Goal: Complete application form: Complete application form

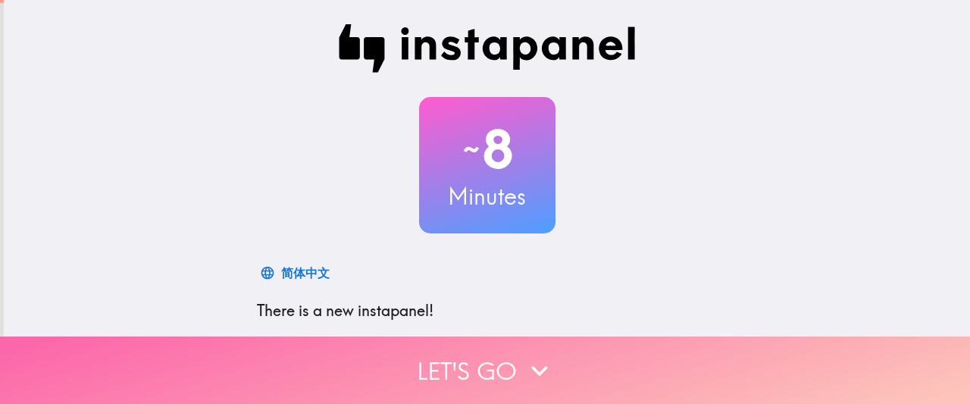
click at [450, 374] on button "Let's go" at bounding box center [485, 370] width 970 height 67
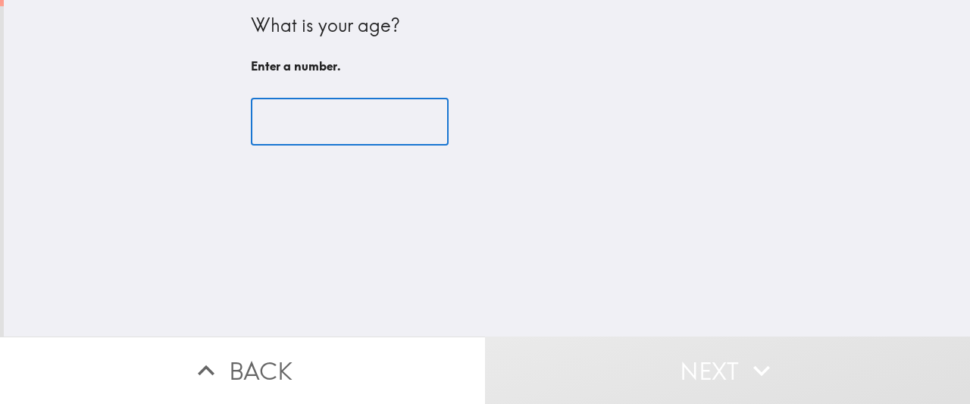
click at [333, 129] on input "number" at bounding box center [350, 122] width 198 height 47
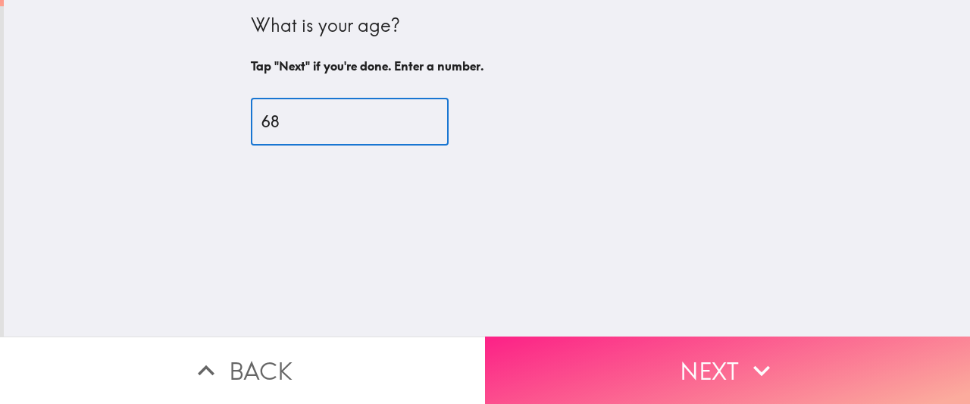
type input "68"
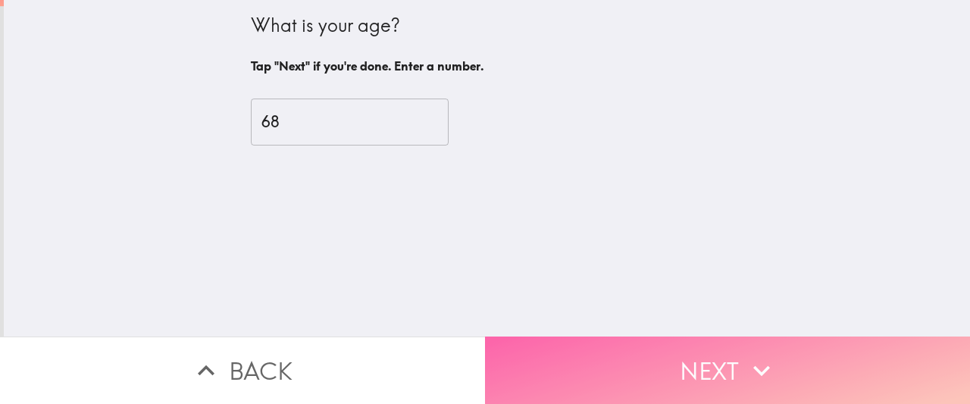
click at [650, 377] on button "Next" at bounding box center [727, 370] width 485 height 67
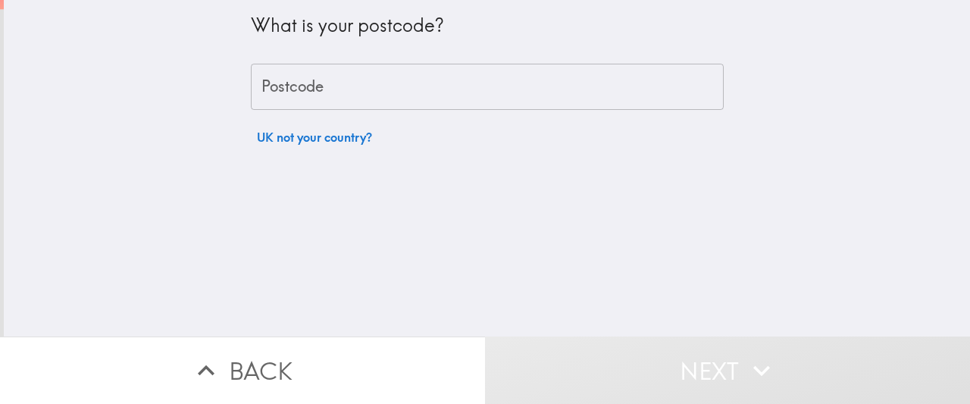
click at [326, 92] on input "Postcode" at bounding box center [487, 87] width 473 height 47
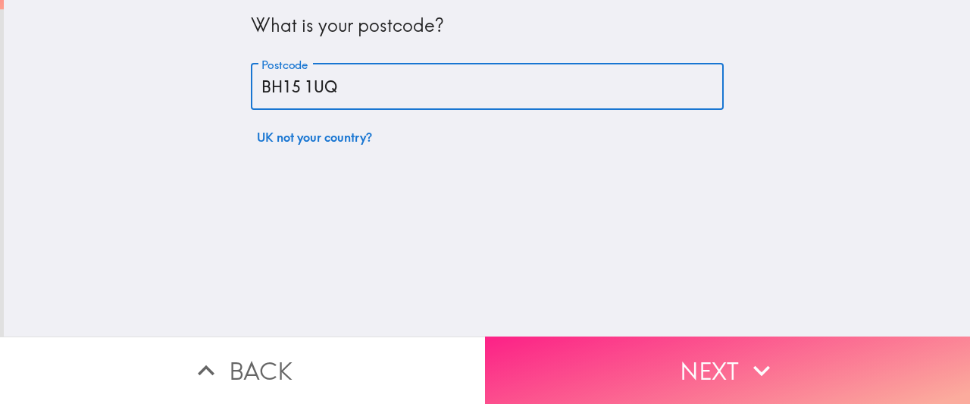
type input "BH15 1UQ"
click at [710, 372] on button "Next" at bounding box center [727, 370] width 485 height 67
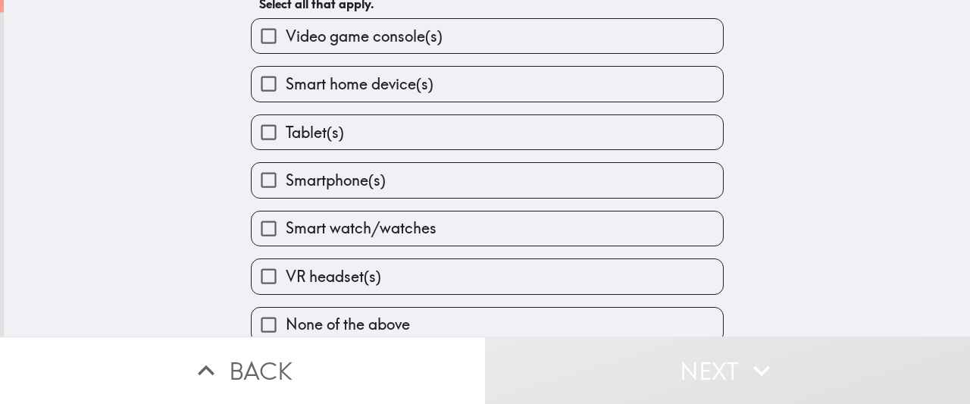
scroll to position [71, 0]
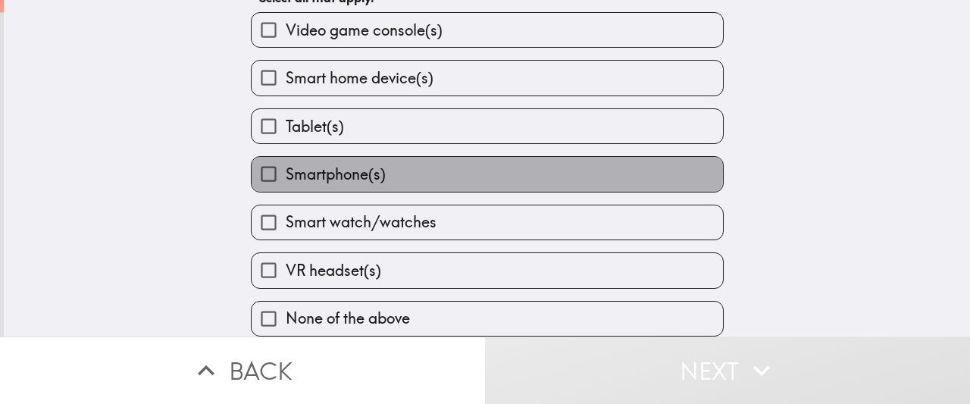
click at [364, 170] on span "Smartphone(s)" at bounding box center [336, 174] width 100 height 21
click at [286, 170] on input "Smartphone(s)" at bounding box center [269, 174] width 34 height 34
checkbox input "true"
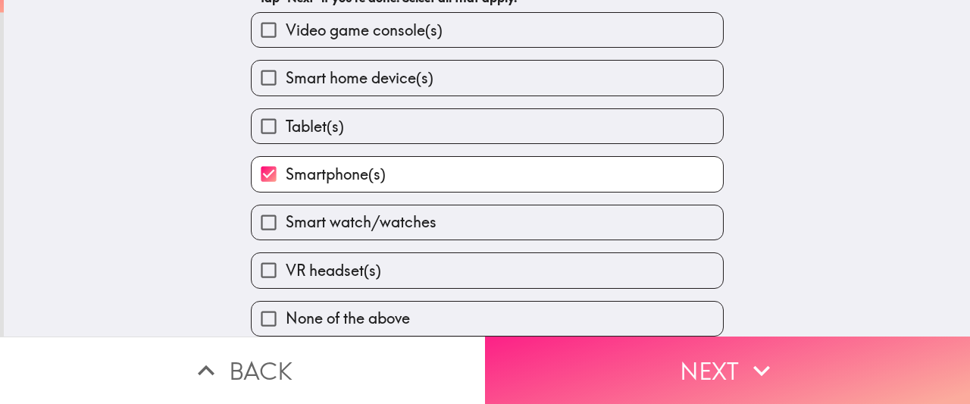
click at [615, 371] on button "Next" at bounding box center [727, 370] width 485 height 67
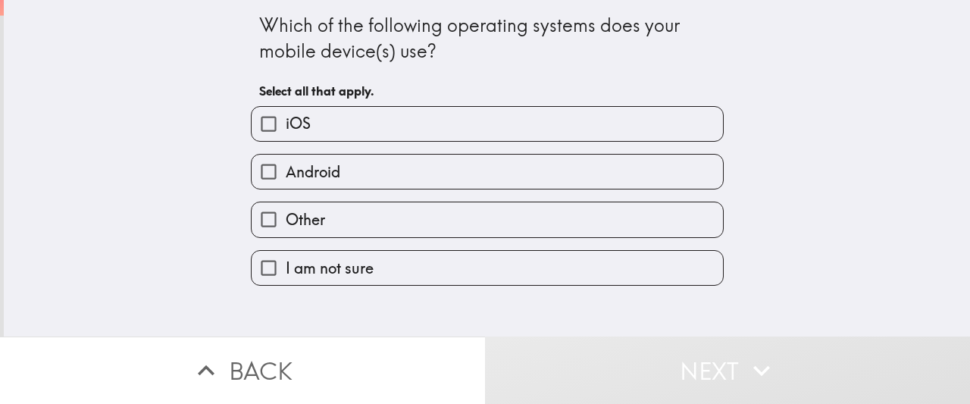
click at [366, 170] on label "Android" at bounding box center [488, 172] width 472 height 34
click at [286, 170] on input "Android" at bounding box center [269, 172] width 34 height 34
checkbox input "true"
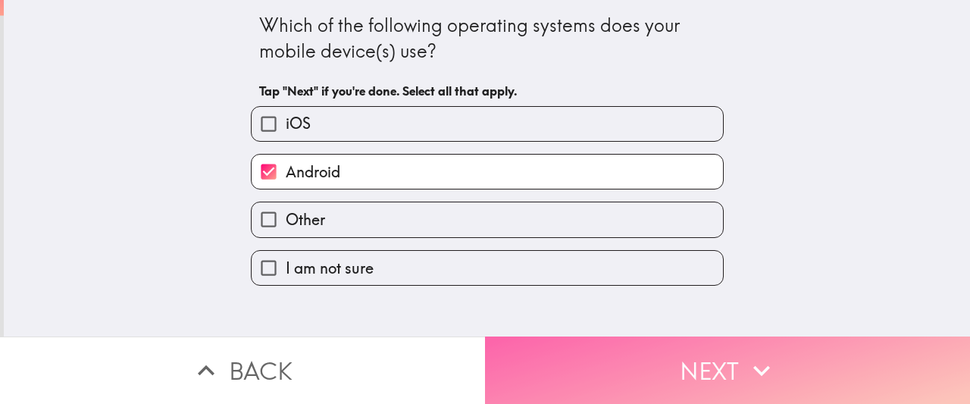
click at [597, 362] on button "Next" at bounding box center [727, 370] width 485 height 67
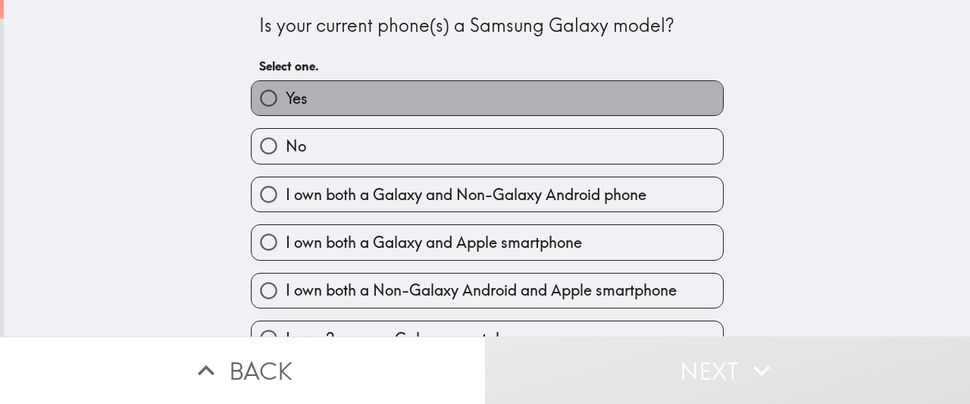
click at [331, 101] on label "Yes" at bounding box center [488, 98] width 472 height 34
click at [286, 101] on input "Yes" at bounding box center [269, 98] width 34 height 34
radio input "true"
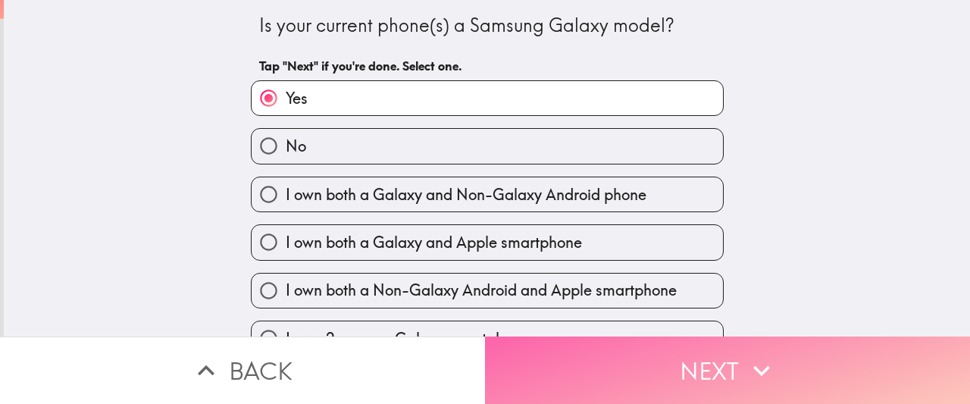
click at [575, 385] on button "Next" at bounding box center [727, 370] width 485 height 67
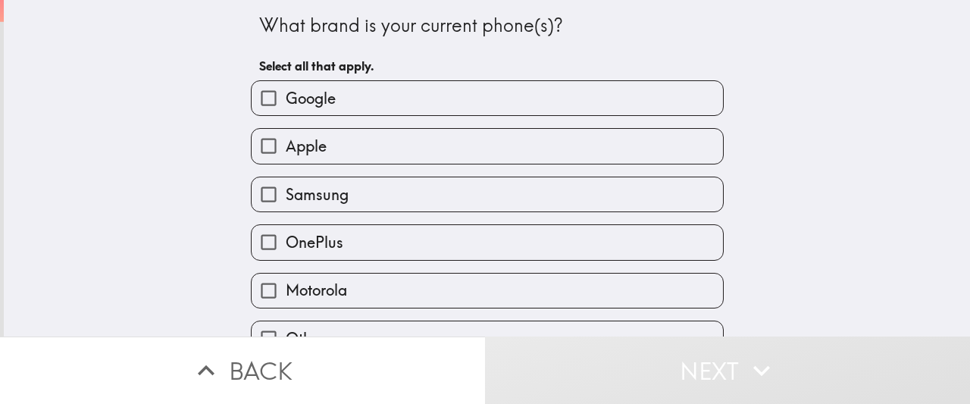
click at [347, 196] on span "Samsung" at bounding box center [317, 194] width 63 height 21
click at [286, 196] on input "Samsung" at bounding box center [269, 194] width 34 height 34
checkbox input "true"
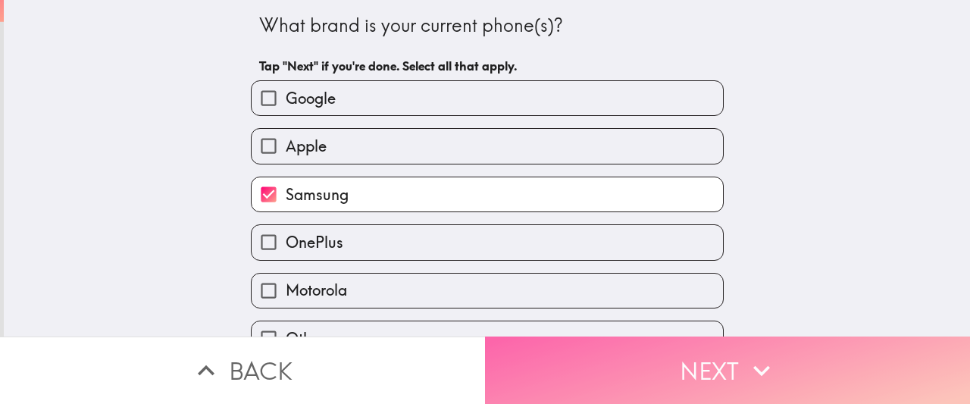
click at [603, 377] on button "Next" at bounding box center [727, 370] width 485 height 67
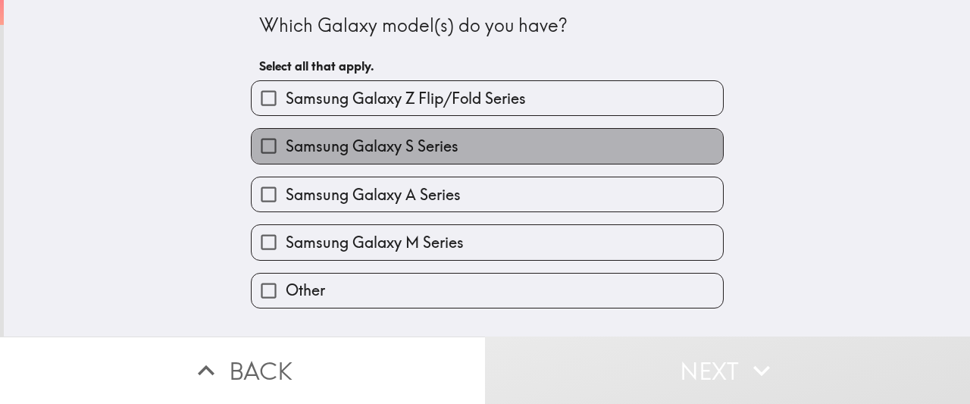
click at [434, 142] on span "Samsung Galaxy S Series" at bounding box center [372, 146] width 173 height 21
click at [286, 142] on input "Samsung Galaxy S Series" at bounding box center [269, 146] width 34 height 34
checkbox input "true"
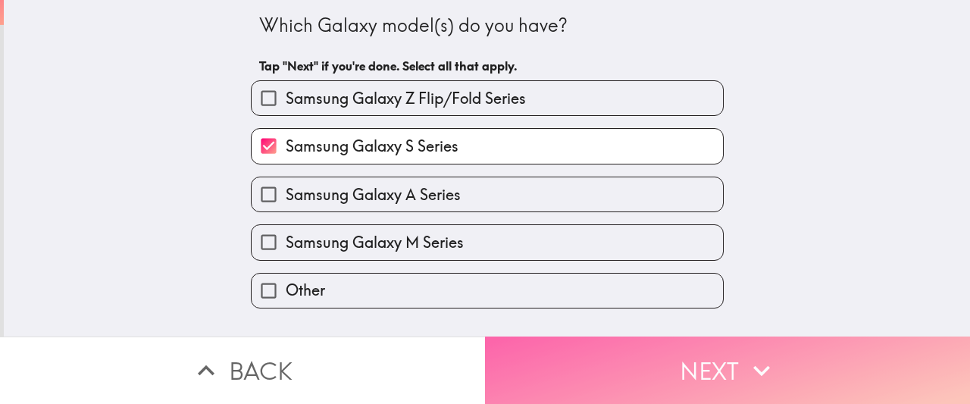
click at [585, 384] on button "Next" at bounding box center [727, 370] width 485 height 67
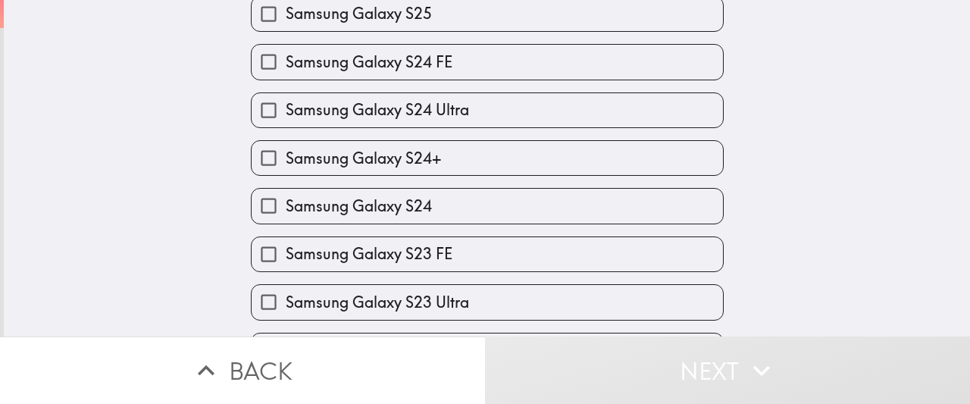
scroll to position [346, 0]
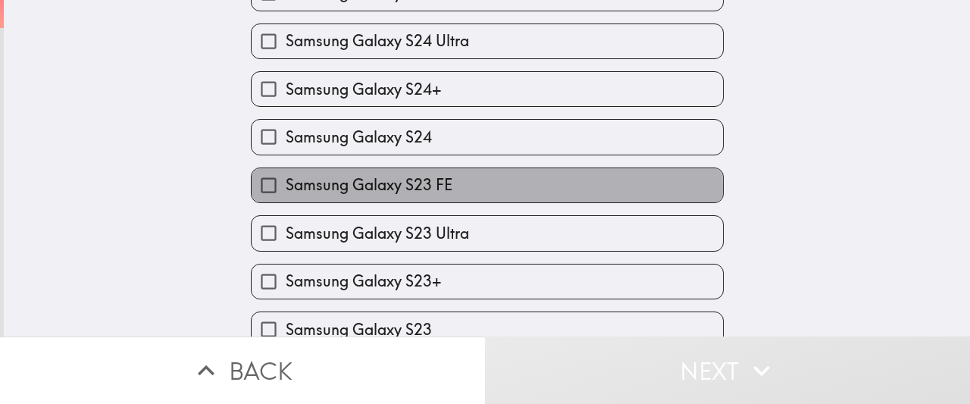
click at [459, 192] on label "Samsung Galaxy S23 FE" at bounding box center [488, 185] width 472 height 34
click at [286, 192] on input "Samsung Galaxy S23 FE" at bounding box center [269, 185] width 34 height 34
checkbox input "true"
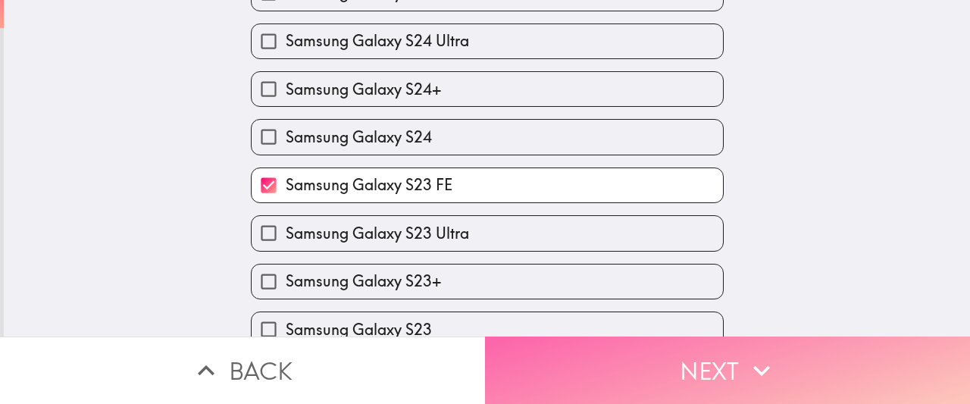
click at [578, 393] on button "Next" at bounding box center [727, 370] width 485 height 67
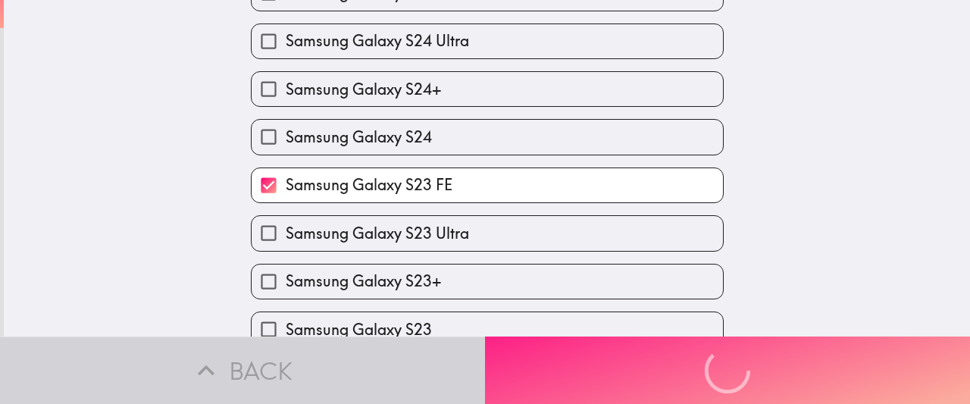
scroll to position [0, 0]
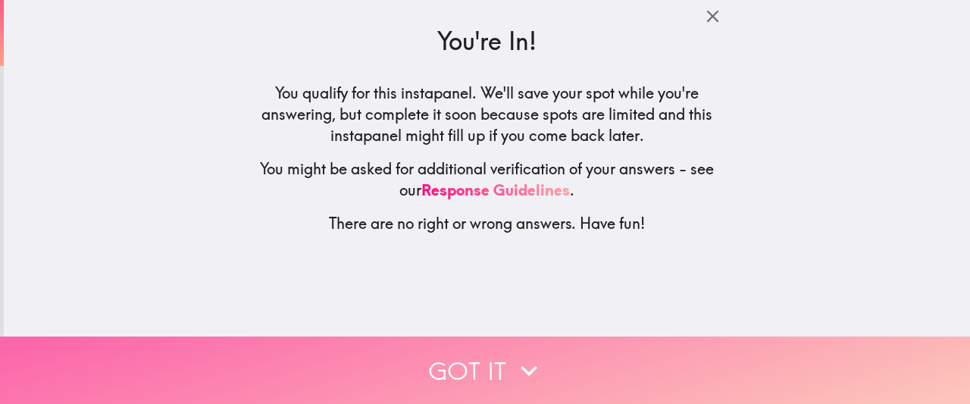
click at [490, 374] on button "Got it" at bounding box center [485, 370] width 970 height 67
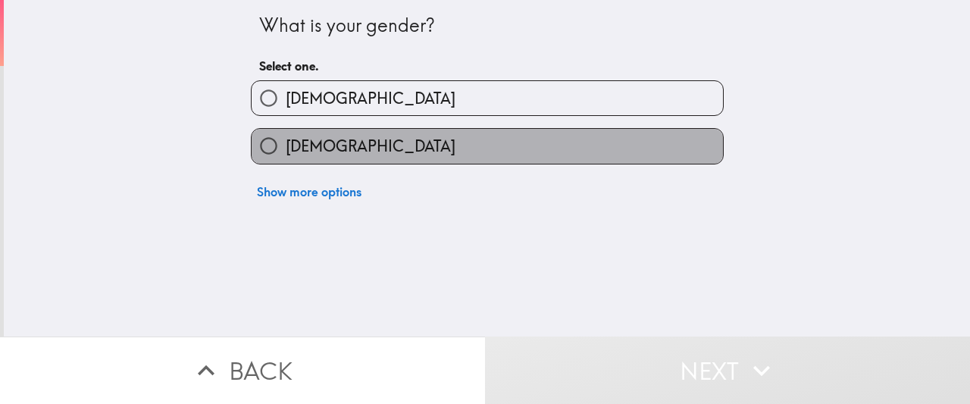
click at [351, 156] on label "[DEMOGRAPHIC_DATA]" at bounding box center [488, 146] width 472 height 34
click at [286, 156] on input "[DEMOGRAPHIC_DATA]" at bounding box center [269, 146] width 34 height 34
radio input "true"
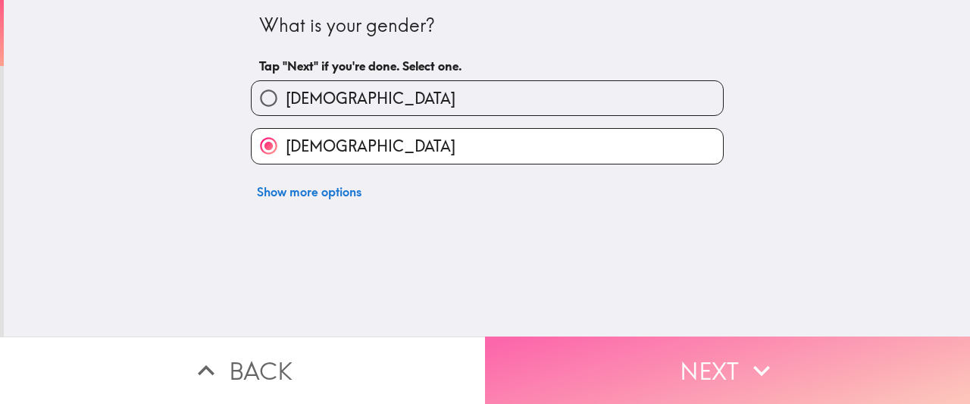
click at [552, 371] on button "Next" at bounding box center [727, 370] width 485 height 67
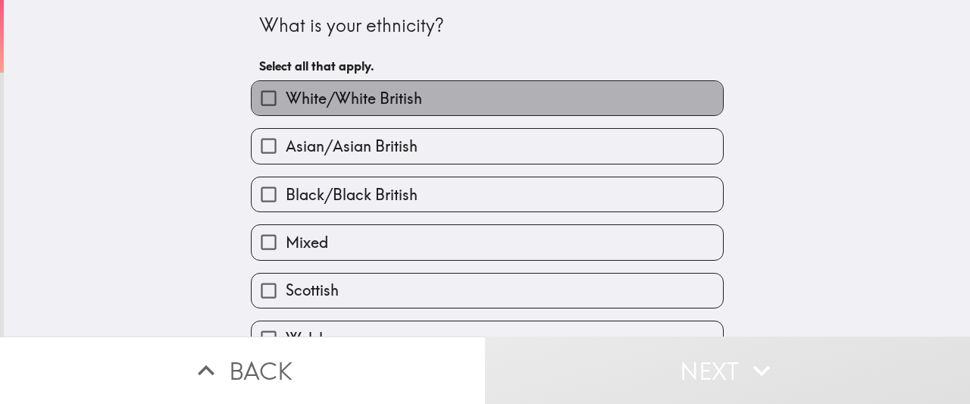
click at [347, 99] on span "White/White British" at bounding box center [354, 98] width 136 height 21
click at [286, 99] on input "White/White British" at bounding box center [269, 98] width 34 height 34
checkbox input "true"
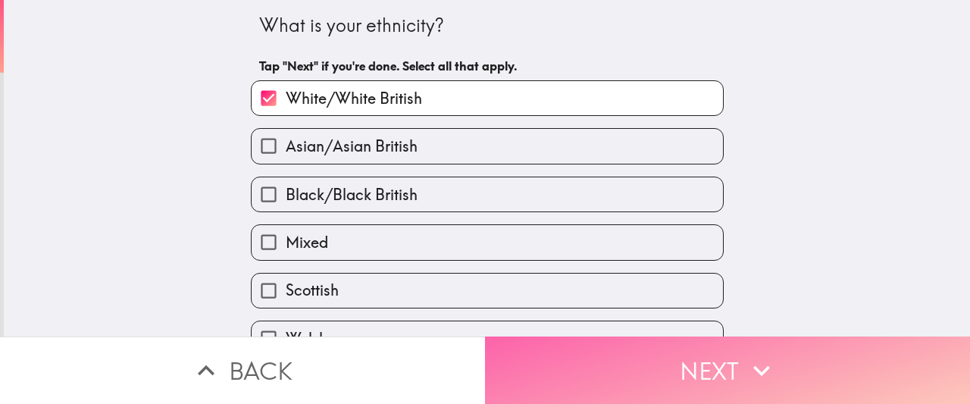
click at [539, 403] on button "Next" at bounding box center [727, 370] width 485 height 67
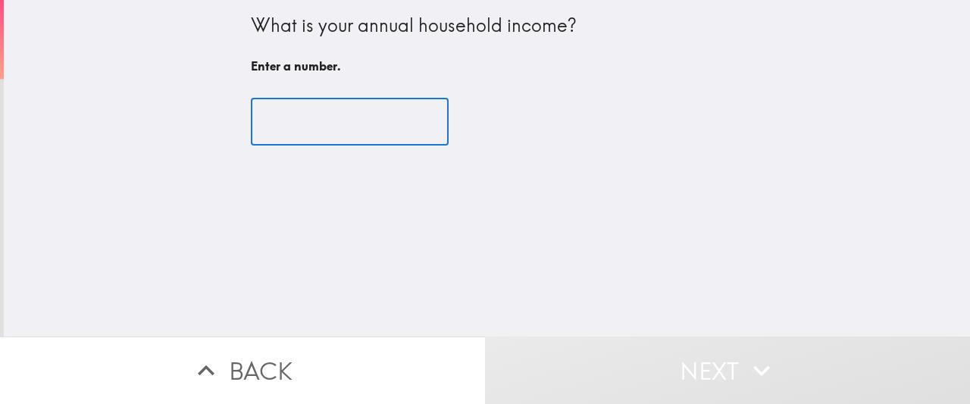
click at [372, 134] on input "number" at bounding box center [350, 122] width 198 height 47
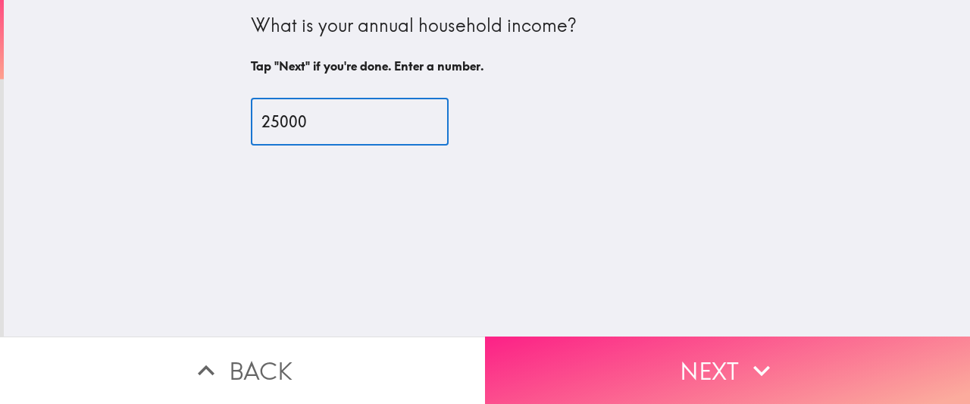
type input "25000"
click at [628, 372] on button "Next" at bounding box center [727, 370] width 485 height 67
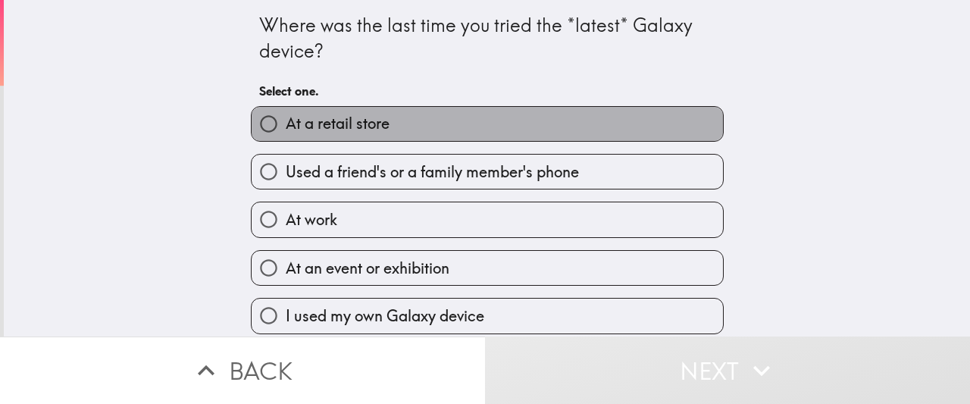
click at [401, 133] on label "At a retail store" at bounding box center [488, 124] width 472 height 34
click at [286, 133] on input "At a retail store" at bounding box center [269, 124] width 34 height 34
radio input "true"
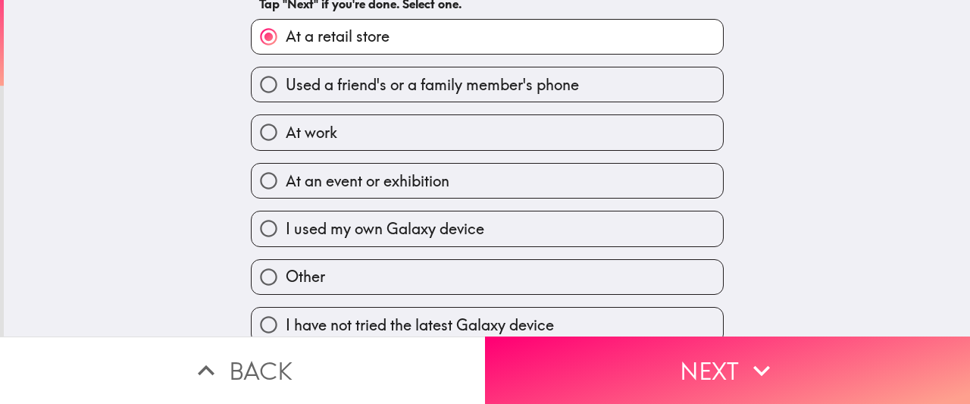
scroll to position [96, 0]
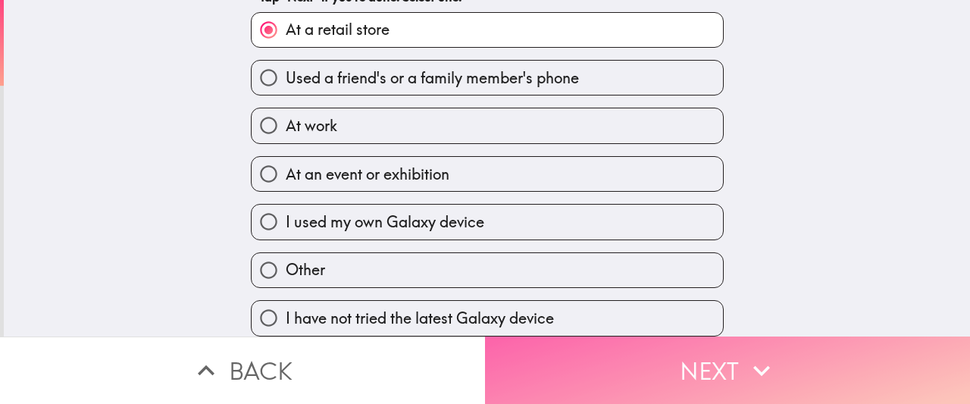
click at [579, 363] on button "Next" at bounding box center [727, 370] width 485 height 67
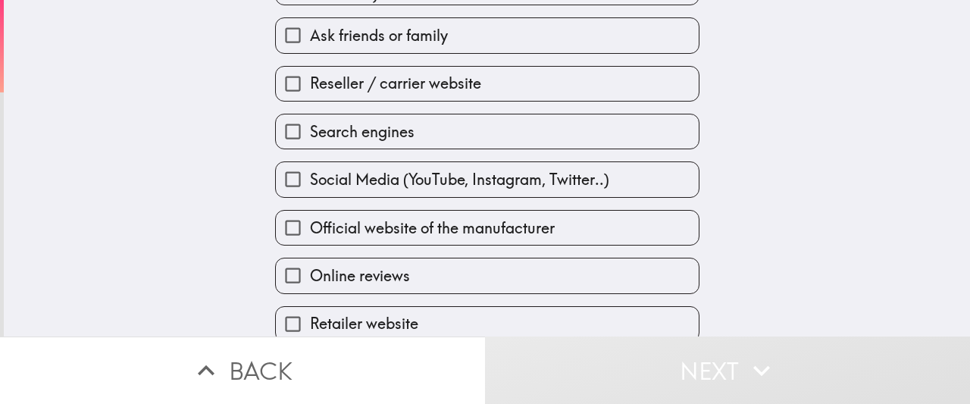
scroll to position [225, 0]
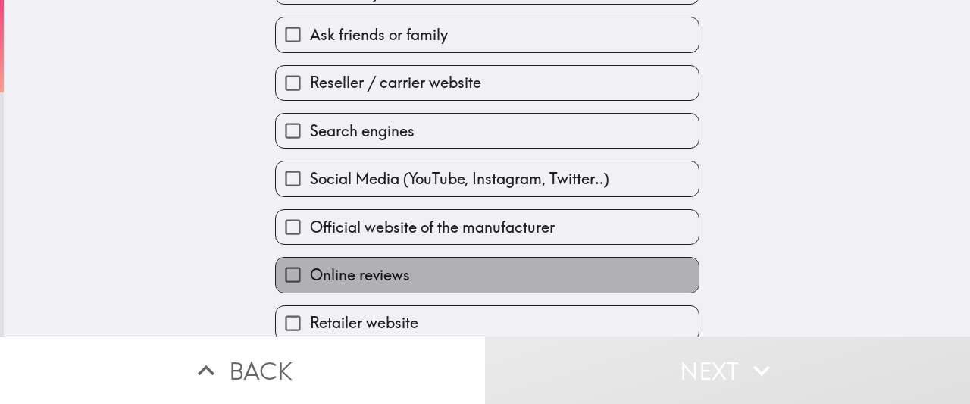
click at [418, 278] on label "Online reviews" at bounding box center [487, 275] width 423 height 34
click at [310, 278] on input "Online reviews" at bounding box center [293, 275] width 34 height 34
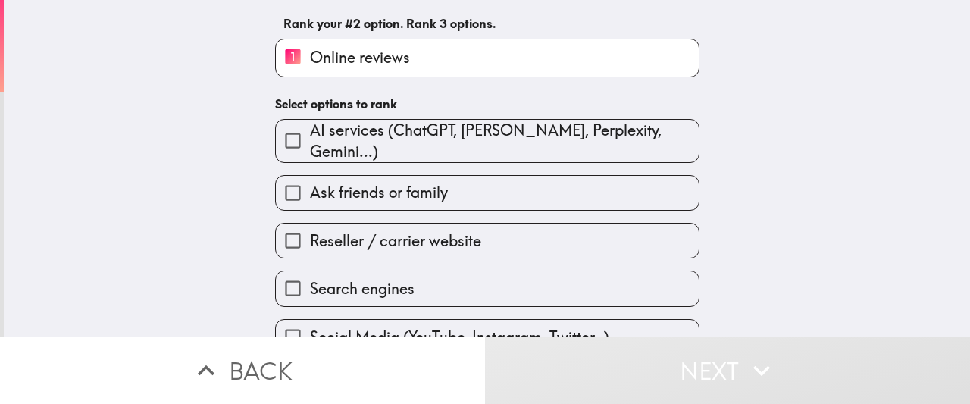
scroll to position [113, 0]
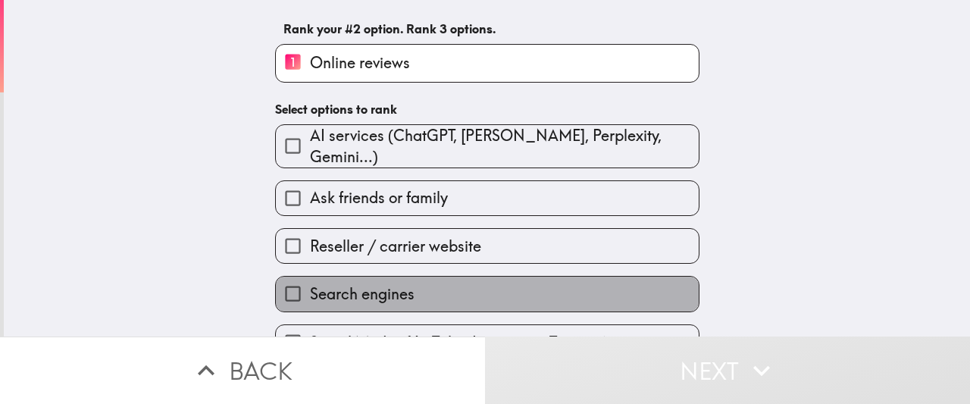
click at [405, 302] on label "Search engines" at bounding box center [487, 294] width 423 height 34
click at [310, 302] on input "Search engines" at bounding box center [293, 294] width 34 height 34
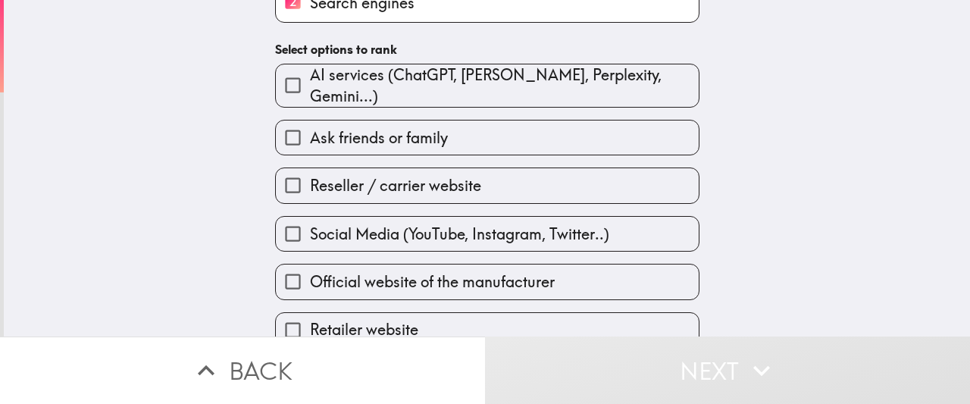
scroll to position [231, 0]
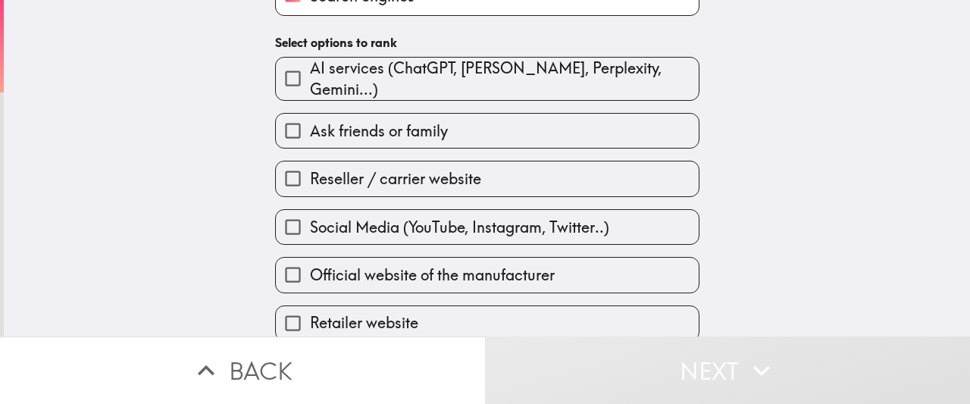
click at [430, 309] on label "Retailer website" at bounding box center [487, 323] width 423 height 34
click at [310, 309] on input "Retailer website" at bounding box center [293, 323] width 34 height 34
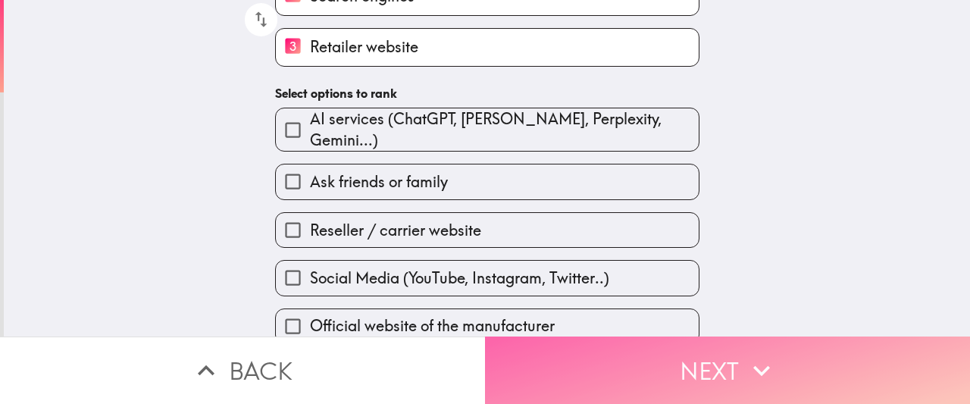
click at [660, 357] on button "Next" at bounding box center [727, 370] width 485 height 67
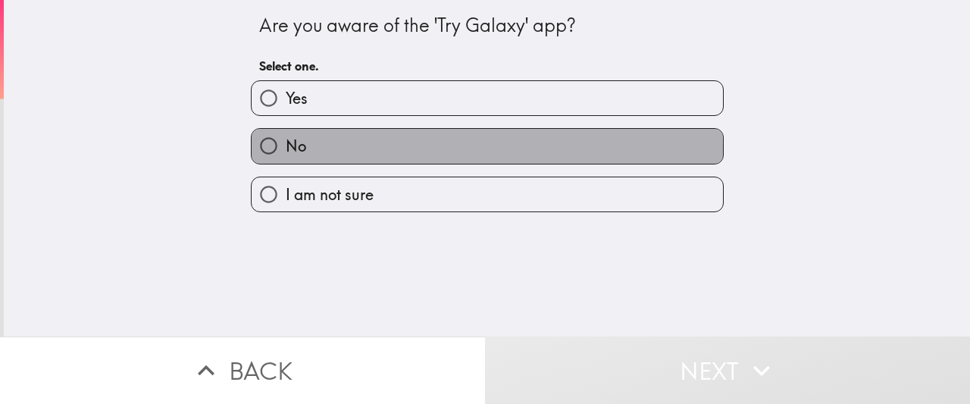
click at [333, 149] on label "No" at bounding box center [488, 146] width 472 height 34
click at [286, 149] on input "No" at bounding box center [269, 146] width 34 height 34
radio input "true"
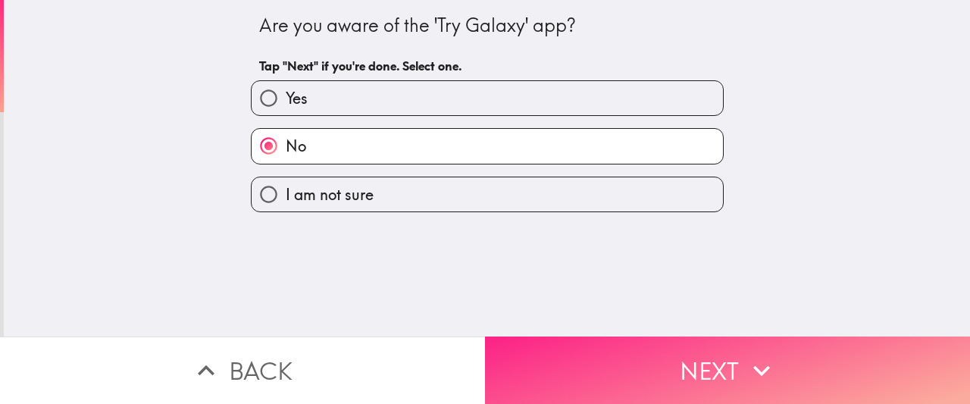
click at [559, 387] on button "Next" at bounding box center [727, 370] width 485 height 67
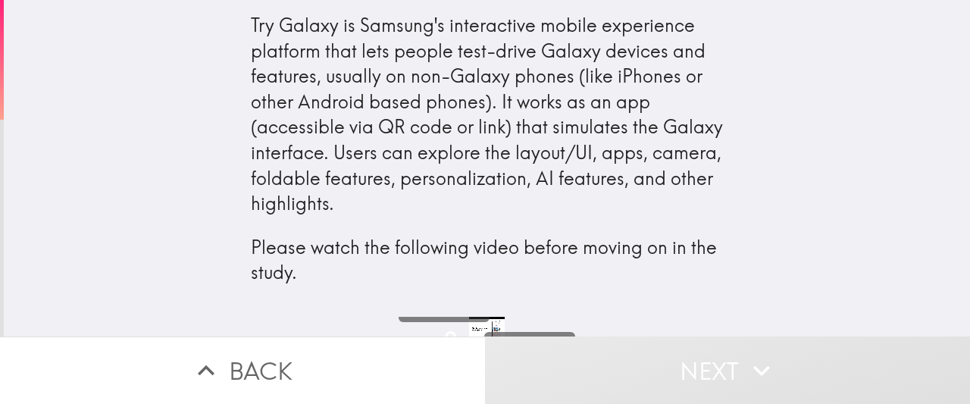
click at [574, 268] on p "Please watch the following video before moving on in the study." at bounding box center [487, 260] width 473 height 51
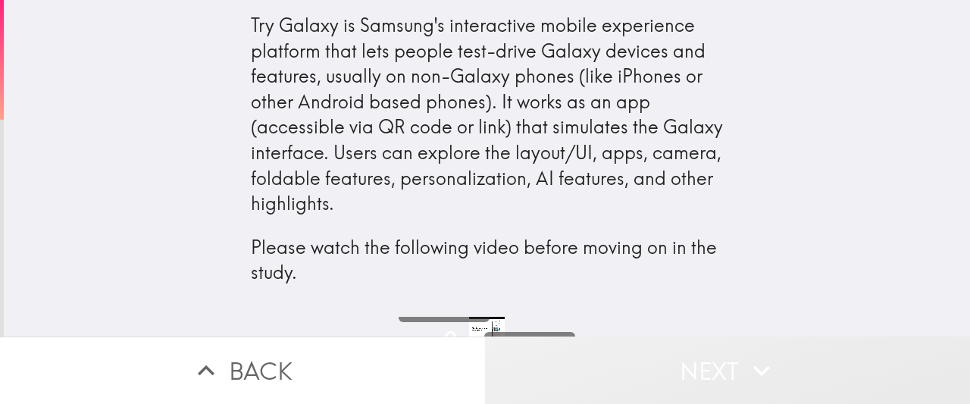
click at [710, 366] on button "Next" at bounding box center [727, 370] width 485 height 67
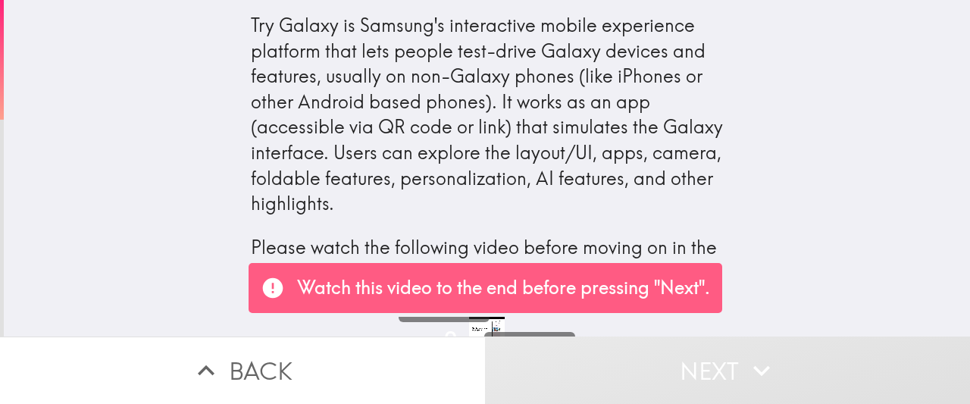
click at [485, 293] on p "Watch this video to the end before pressing "Next"." at bounding box center [503, 288] width 413 height 26
click at [694, 298] on p "Watch this video to the end before pressing "Next"." at bounding box center [503, 288] width 413 height 26
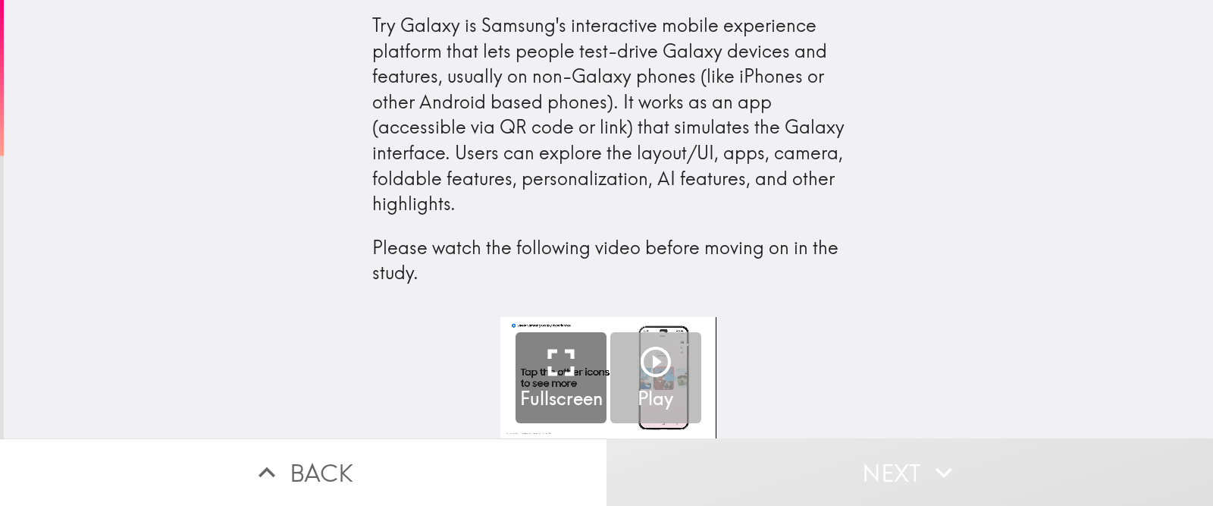
click at [669, 359] on icon "button" at bounding box center [656, 361] width 30 height 30
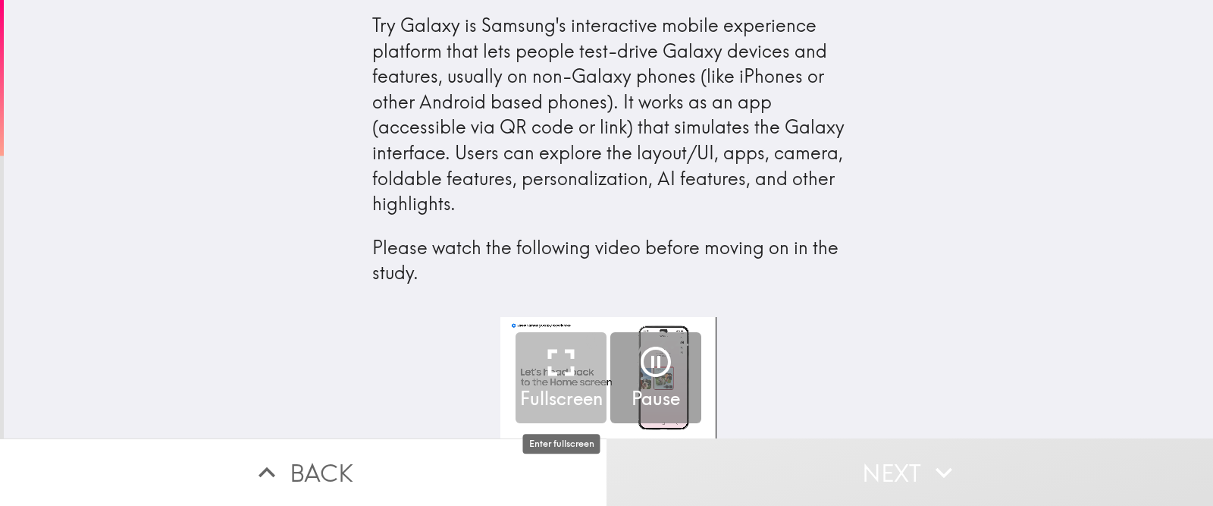
click at [541, 359] on icon "button" at bounding box center [560, 362] width 45 height 45
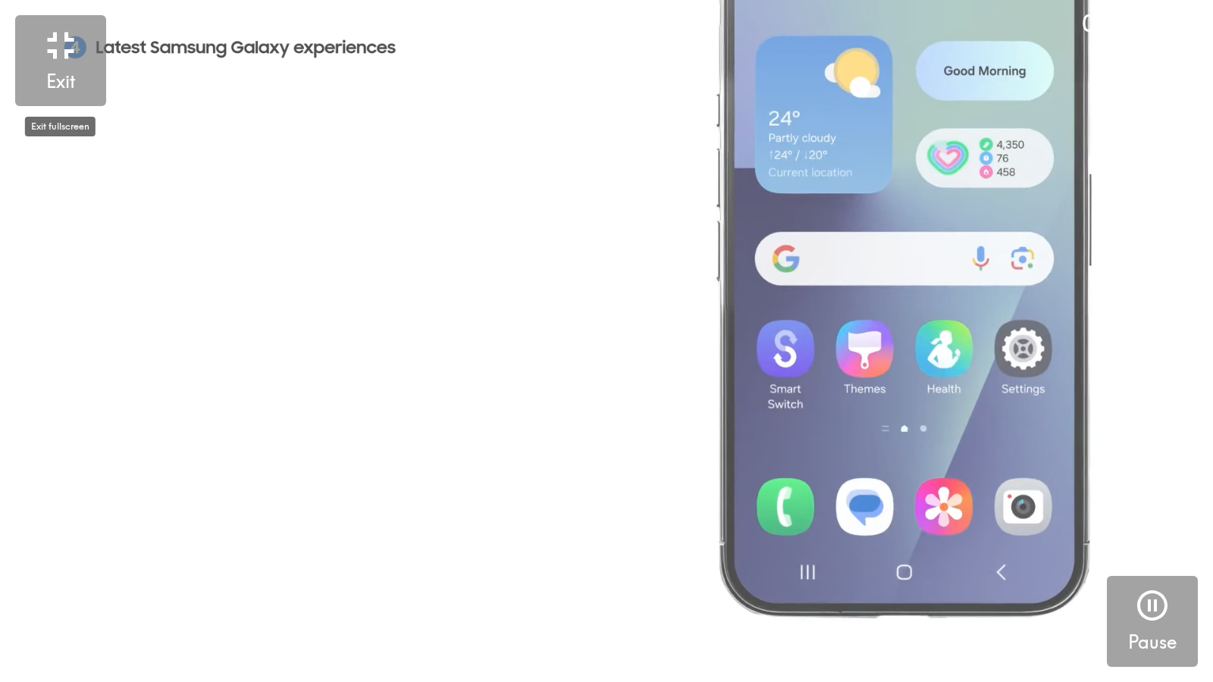
click at [920, 368] on video "button" at bounding box center [606, 341] width 1213 height 682
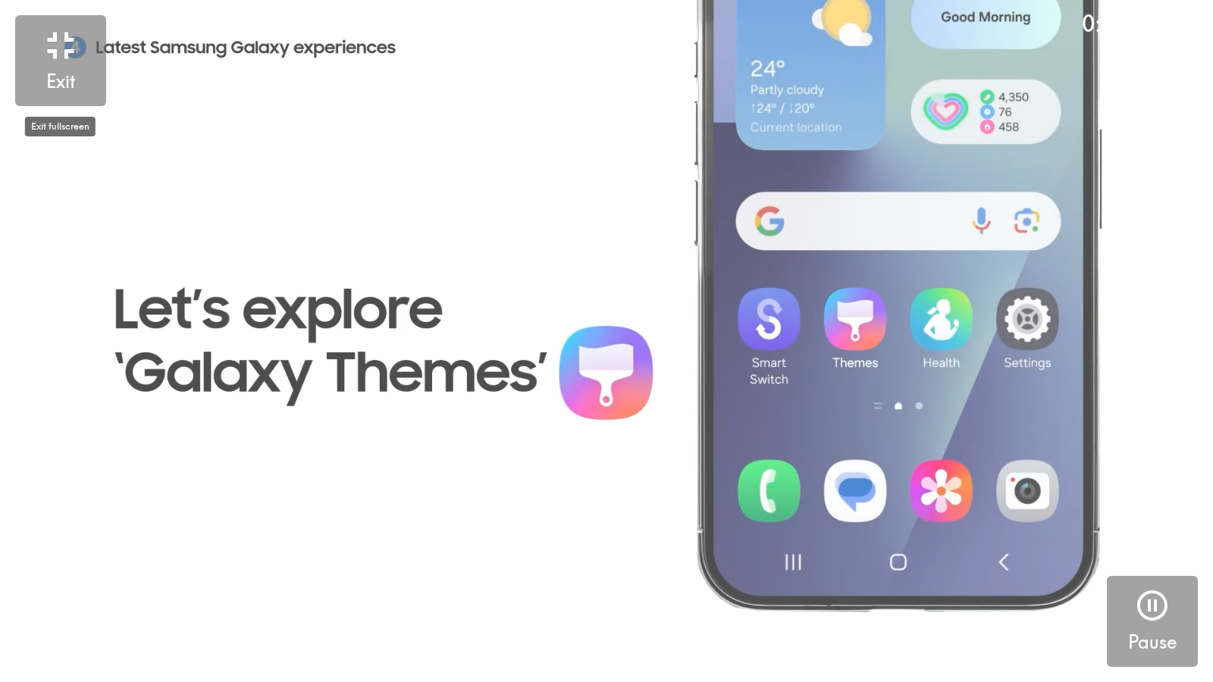
click at [920, 368] on video "button" at bounding box center [606, 341] width 1213 height 682
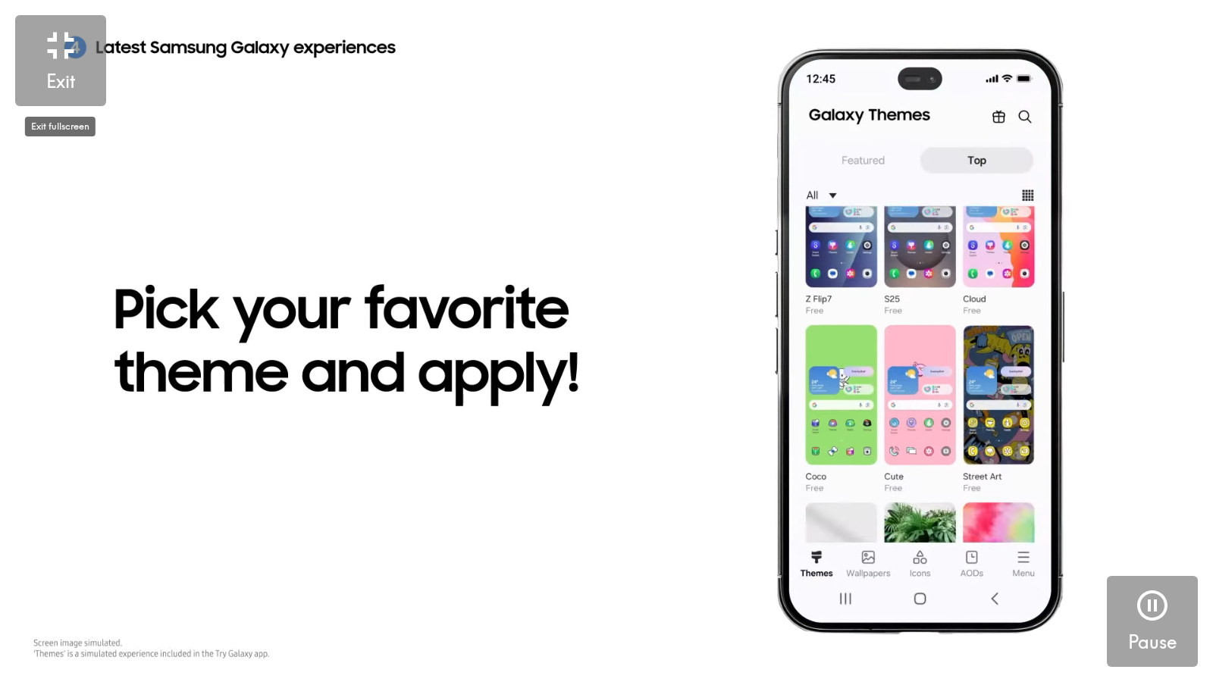
click at [805, 353] on video "button" at bounding box center [606, 341] width 1213 height 682
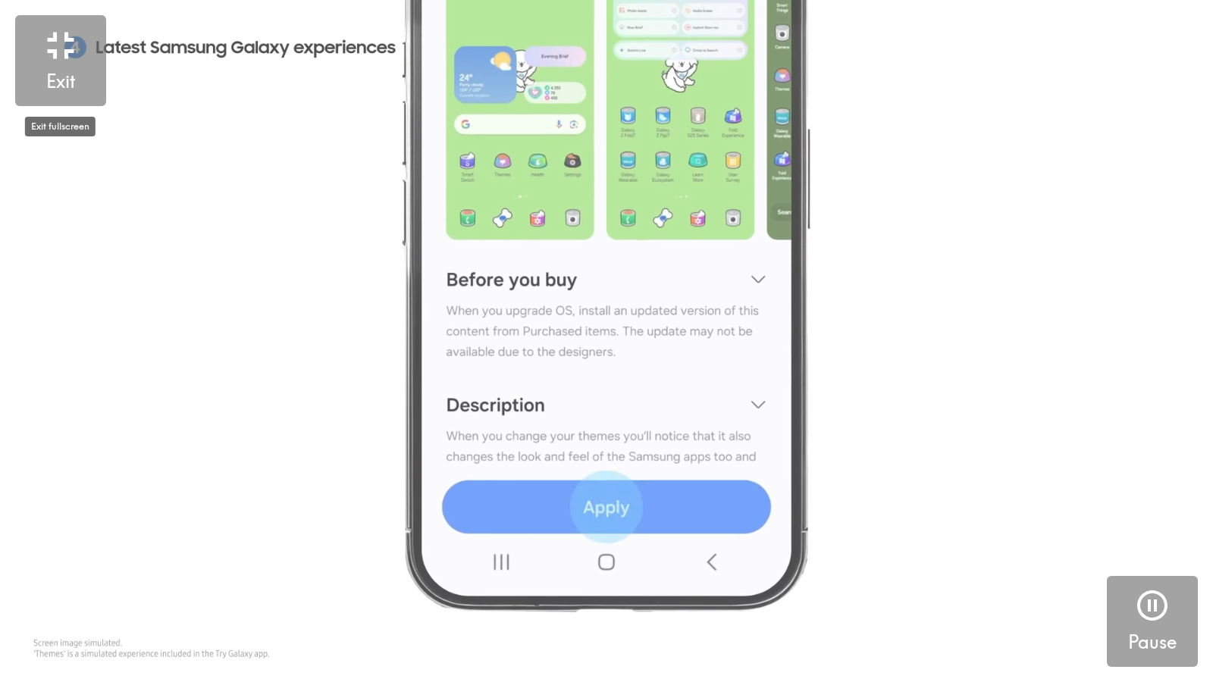
click at [911, 122] on video "button" at bounding box center [606, 341] width 1213 height 682
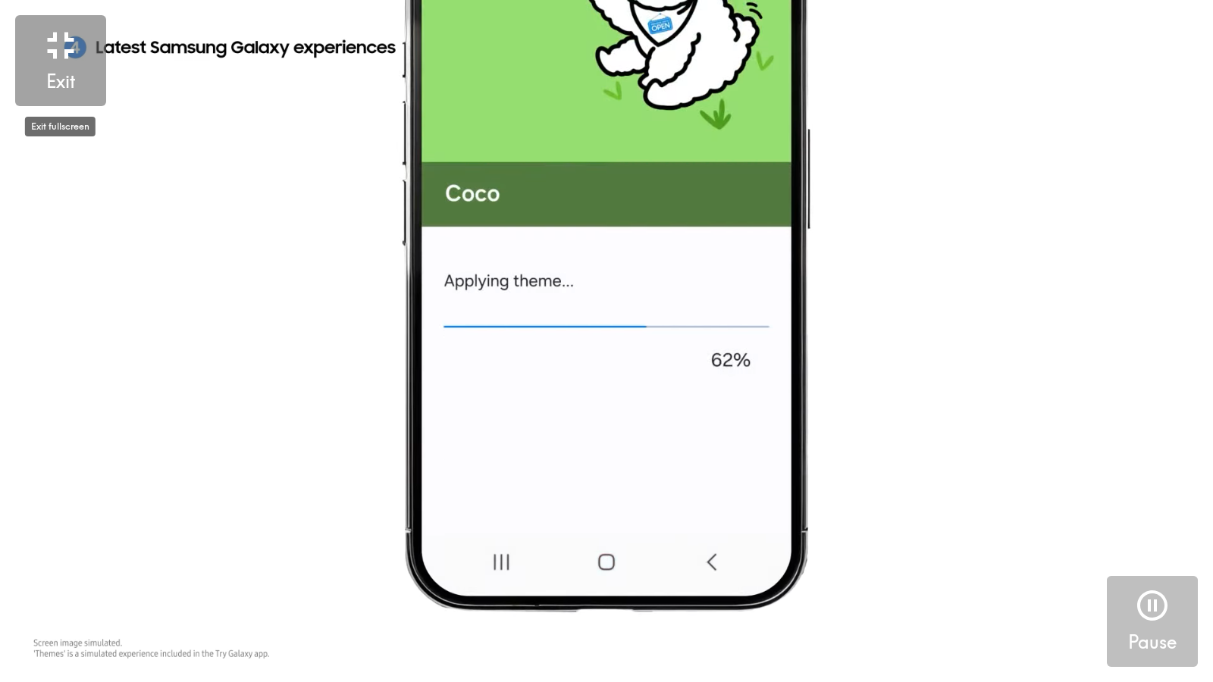
click at [970, 403] on button "Pause" at bounding box center [1152, 621] width 91 height 91
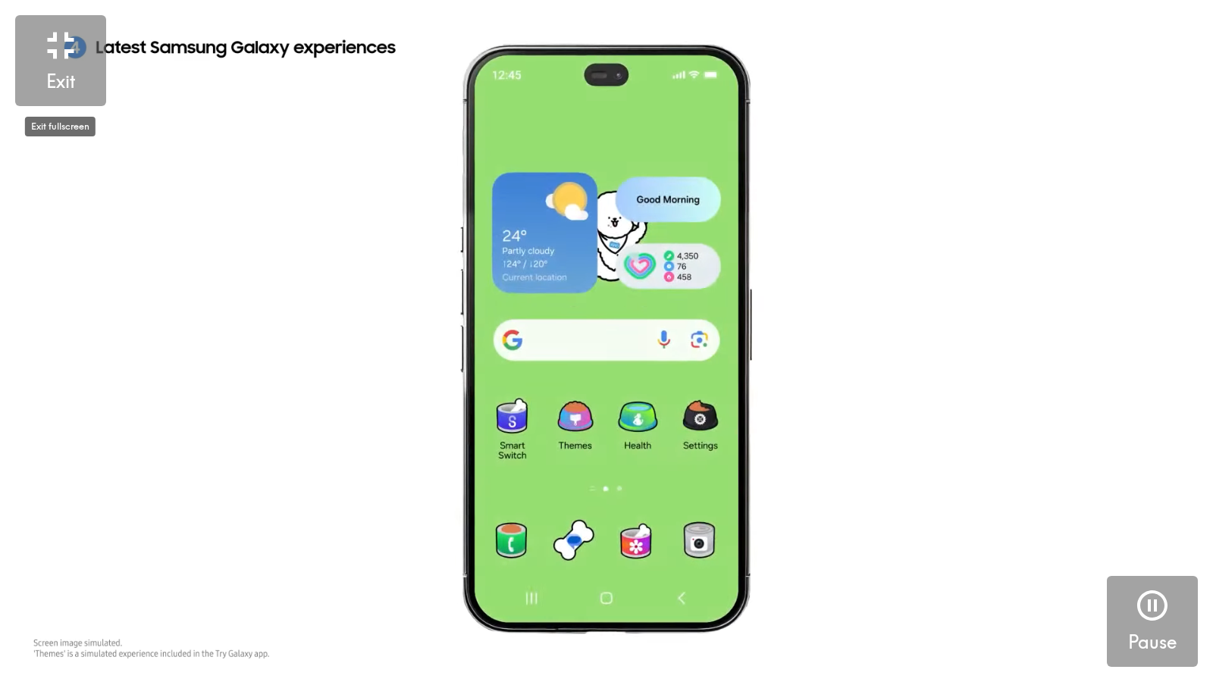
click at [970, 403] on button "Pause" at bounding box center [1152, 621] width 91 height 91
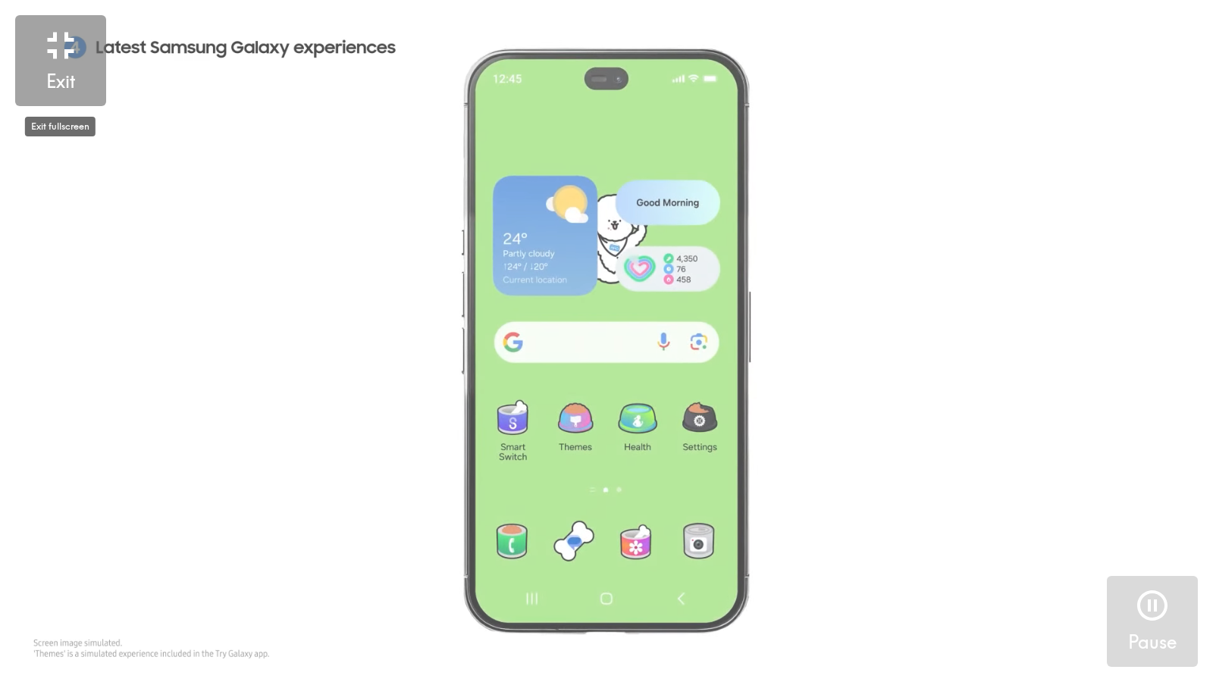
click at [929, 403] on video "button" at bounding box center [606, 341] width 1213 height 682
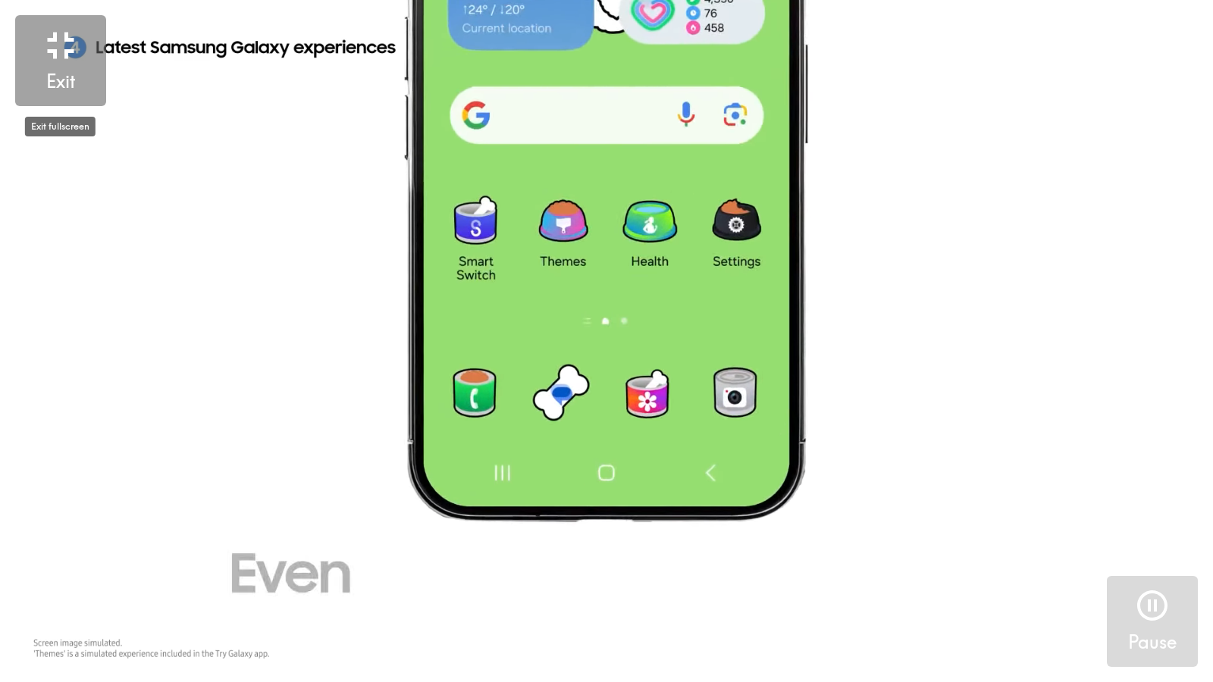
click at [929, 403] on video "button" at bounding box center [606, 341] width 1213 height 682
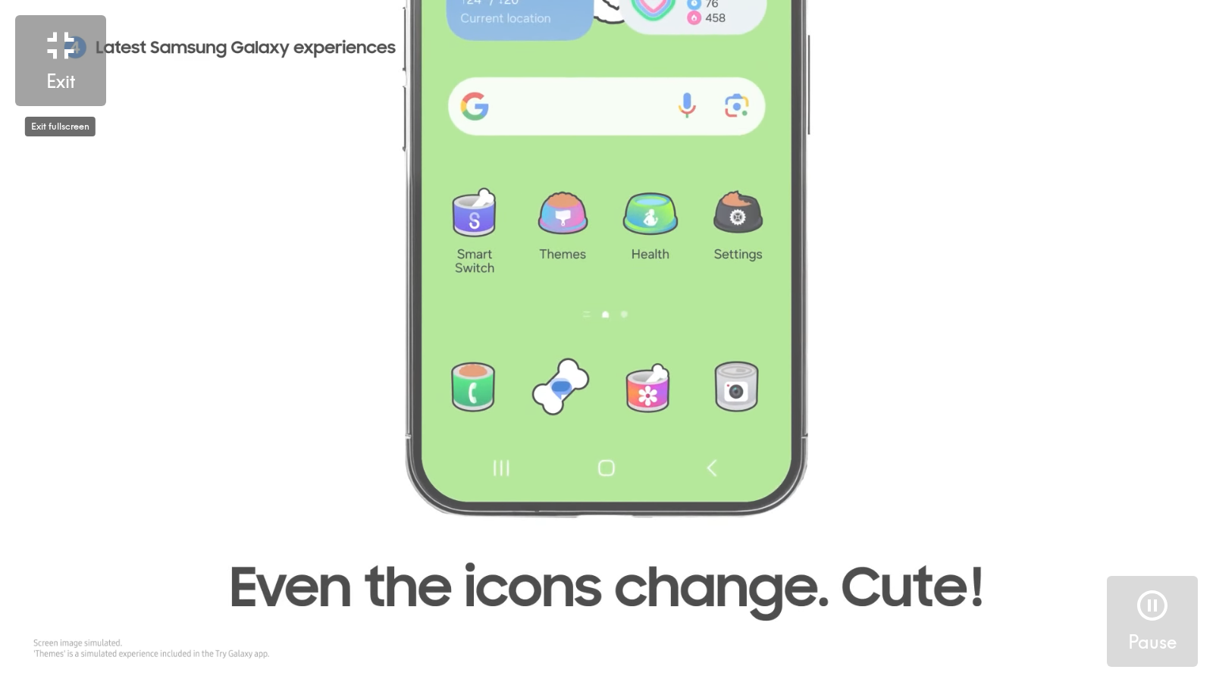
click at [317, 403] on video "button" at bounding box center [606, 341] width 1213 height 682
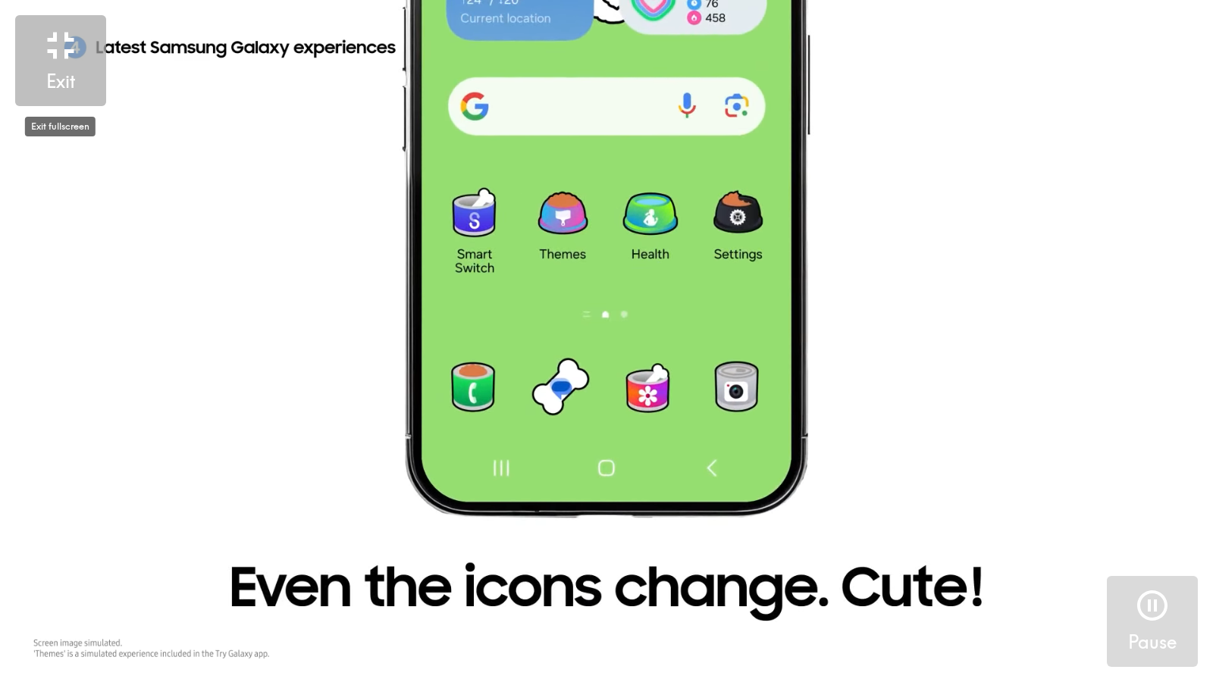
click at [63, 52] on icon "button" at bounding box center [60, 45] width 45 height 45
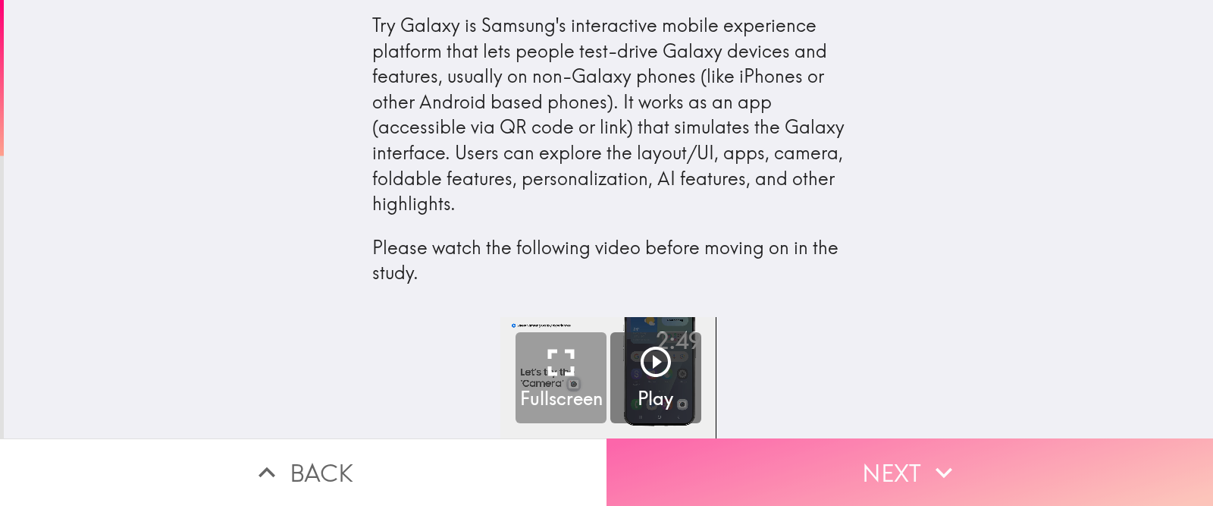
click at [899, 403] on button "Next" at bounding box center [909, 471] width 606 height 67
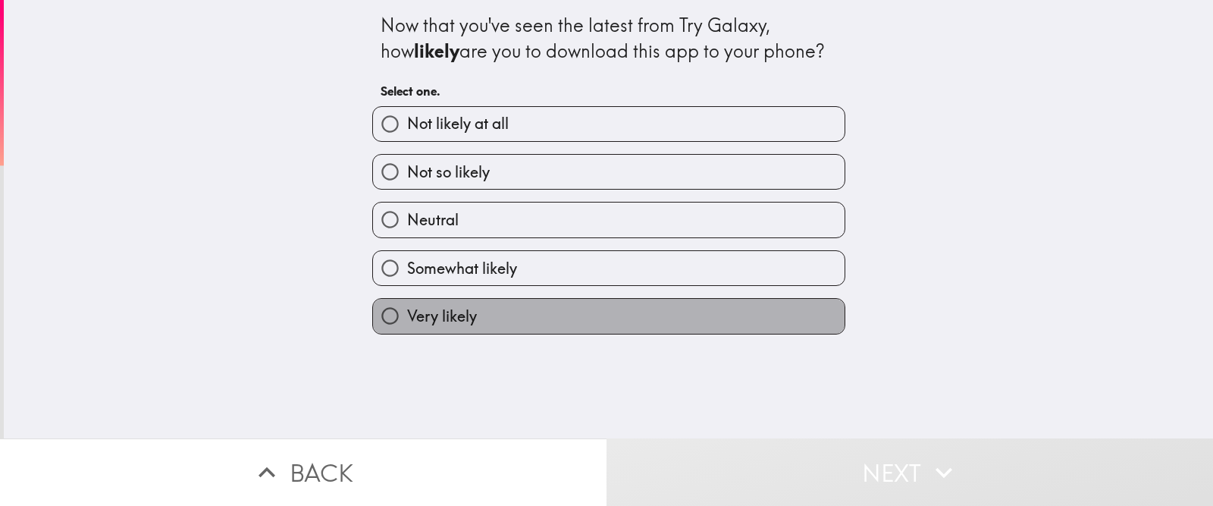
click at [675, 310] on label "Very likely" at bounding box center [609, 316] width 472 height 34
click at [407, 310] on input "Very likely" at bounding box center [390, 316] width 34 height 34
radio input "true"
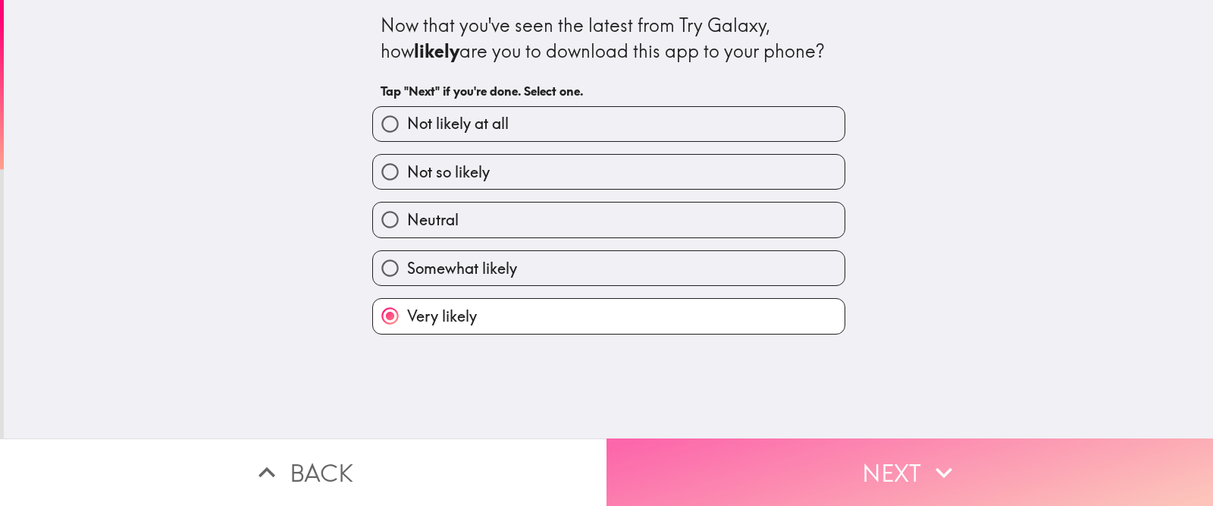
click at [751, 403] on button "Next" at bounding box center [909, 471] width 606 height 67
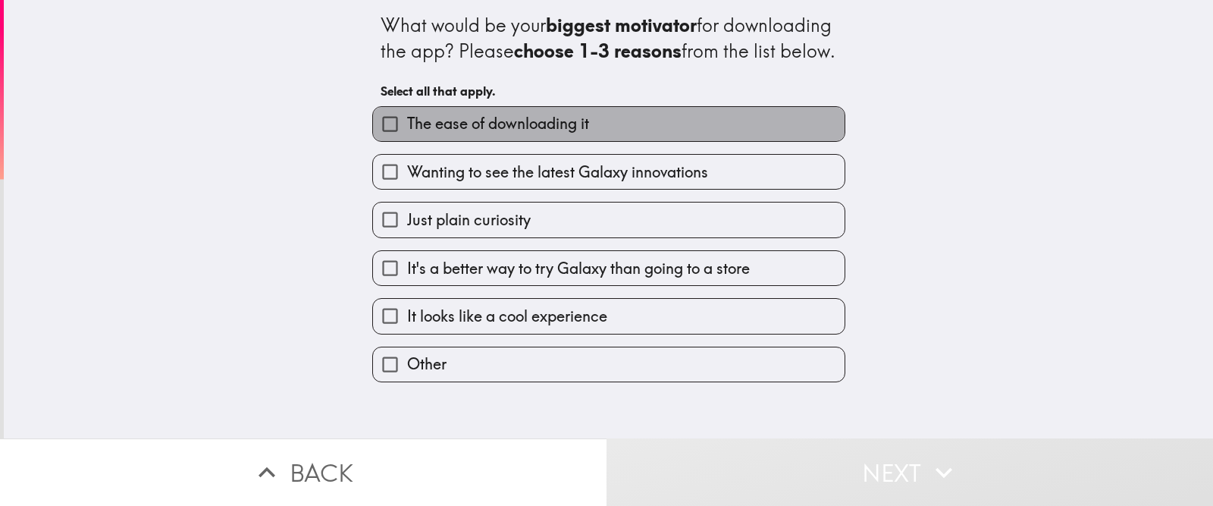
click at [650, 141] on label "The ease of downloading it" at bounding box center [609, 124] width 472 height 34
click at [407, 141] on input "The ease of downloading it" at bounding box center [390, 124] width 34 height 34
checkbox input "true"
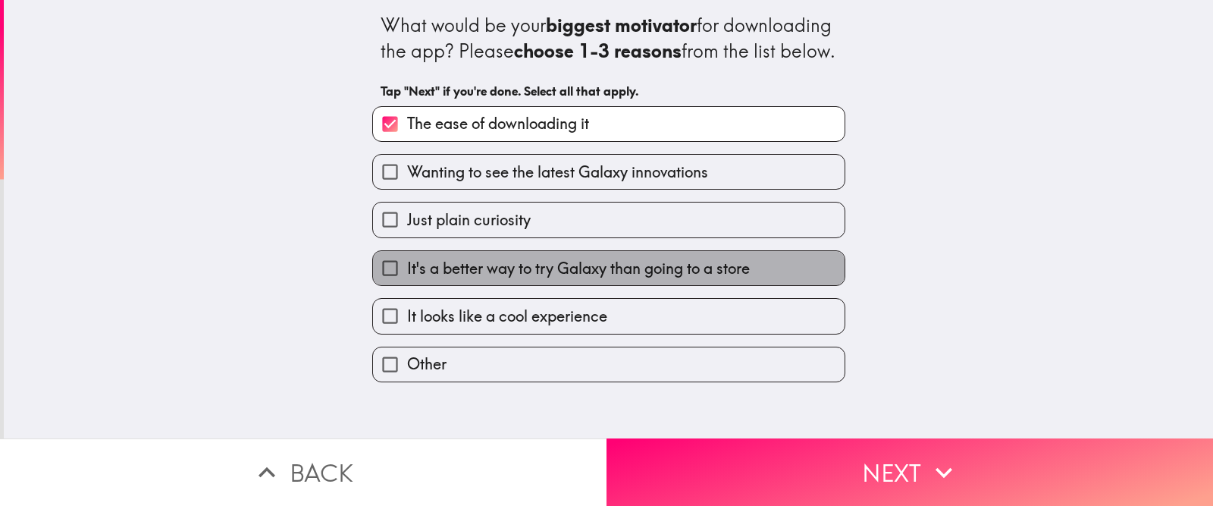
click at [666, 279] on span "It's a better way to try Galaxy than going to a store" at bounding box center [578, 268] width 343 height 21
click at [407, 285] on input "It's a better way to try Galaxy than going to a store" at bounding box center [390, 268] width 34 height 34
checkbox input "true"
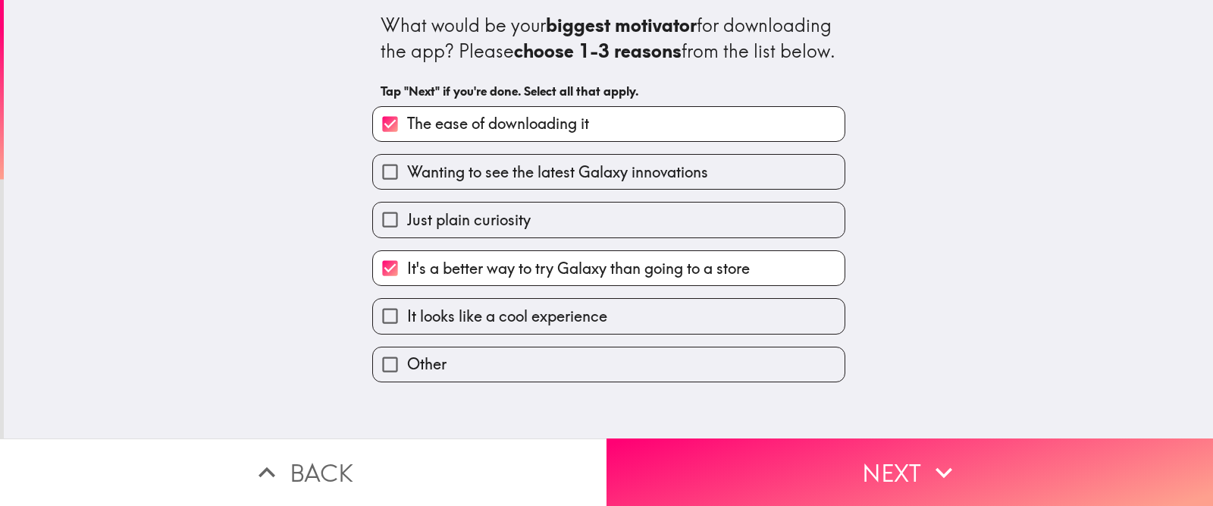
click at [644, 183] on span "Wanting to see the latest Galaxy innovations" at bounding box center [557, 171] width 301 height 21
click at [407, 189] on input "Wanting to see the latest Galaxy innovations" at bounding box center [390, 172] width 34 height 34
checkbox input "true"
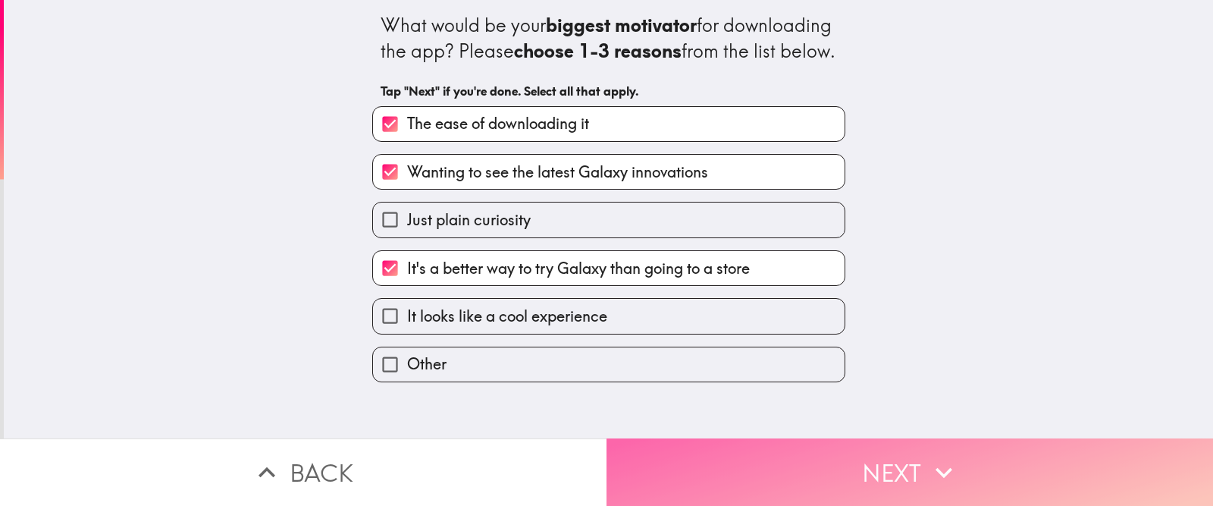
click at [773, 403] on button "Next" at bounding box center [909, 471] width 606 height 67
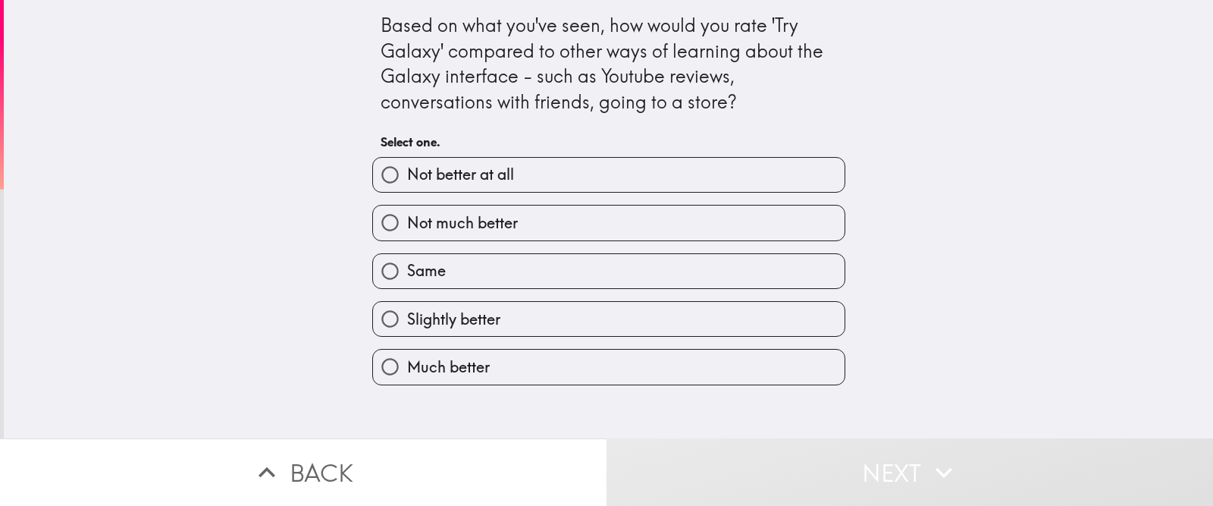
click at [678, 320] on label "Slightly better" at bounding box center [609, 319] width 472 height 34
click at [407, 320] on input "Slightly better" at bounding box center [390, 319] width 34 height 34
radio input "true"
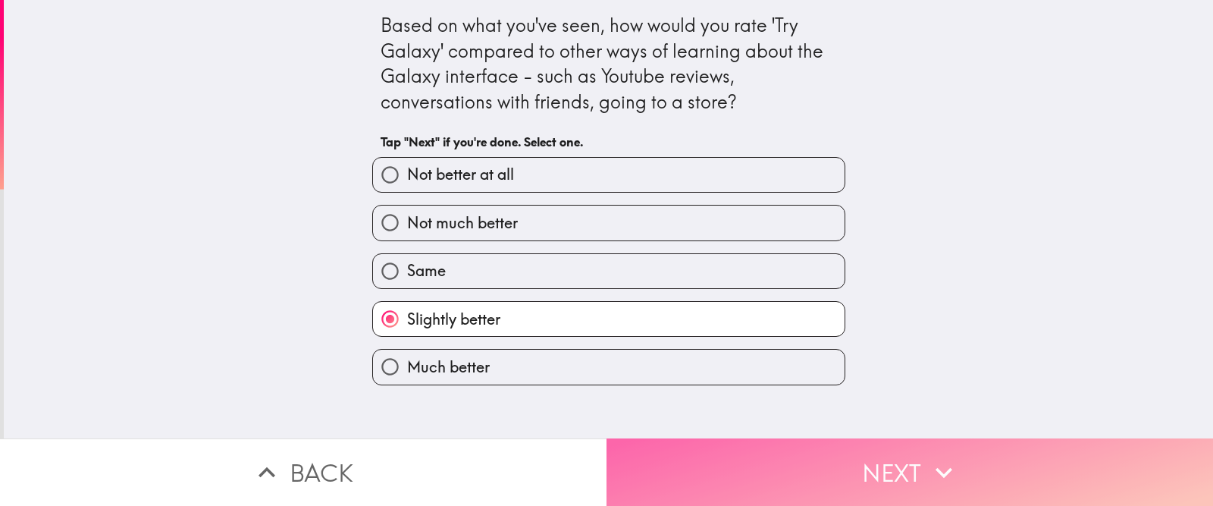
click at [777, 403] on button "Next" at bounding box center [909, 471] width 606 height 67
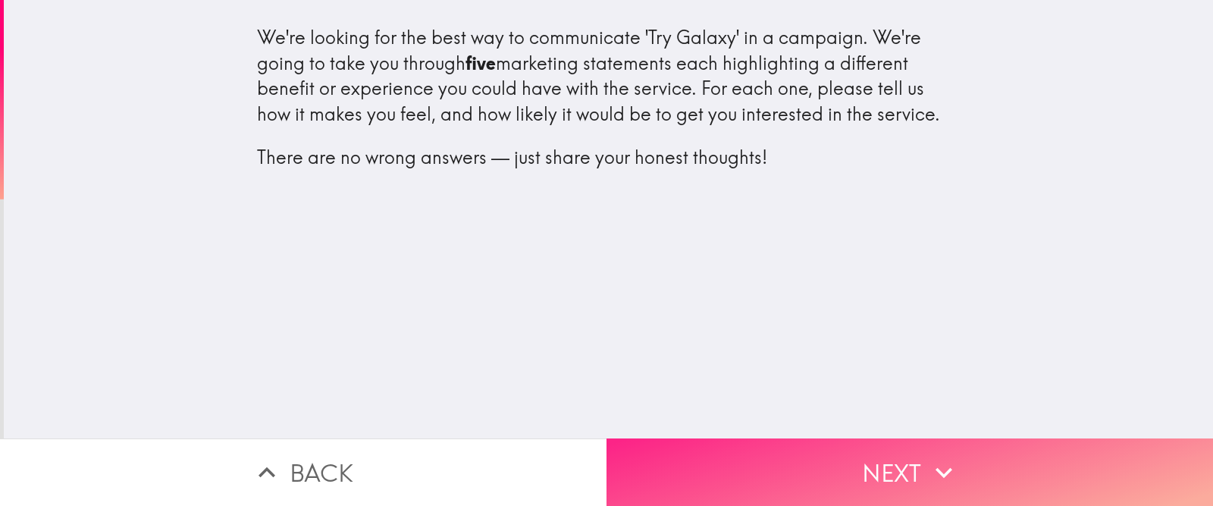
click at [710, 403] on button "Next" at bounding box center [909, 471] width 606 height 67
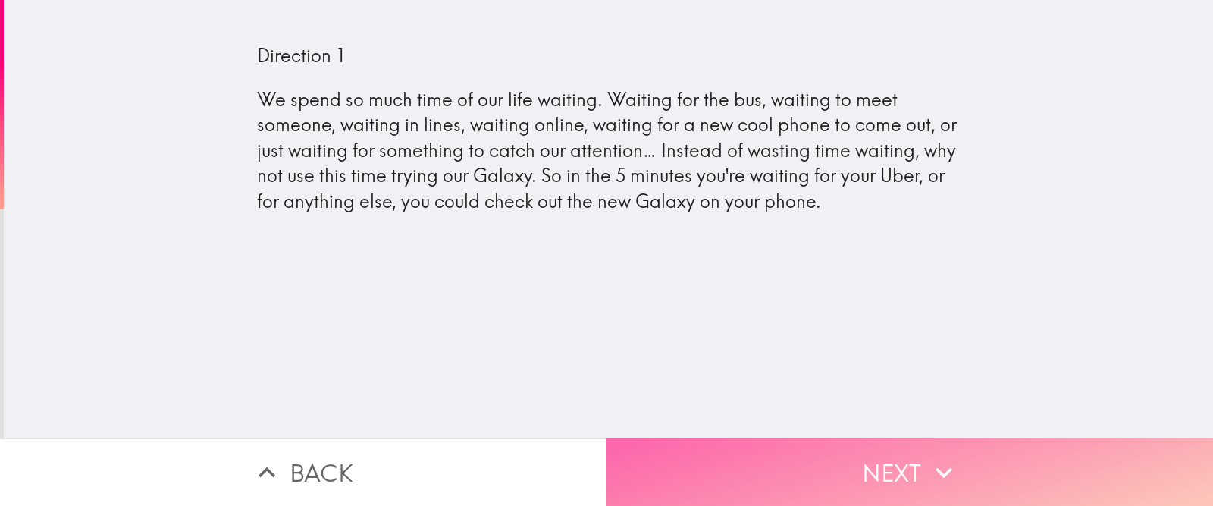
click at [757, 403] on button "Next" at bounding box center [909, 471] width 606 height 67
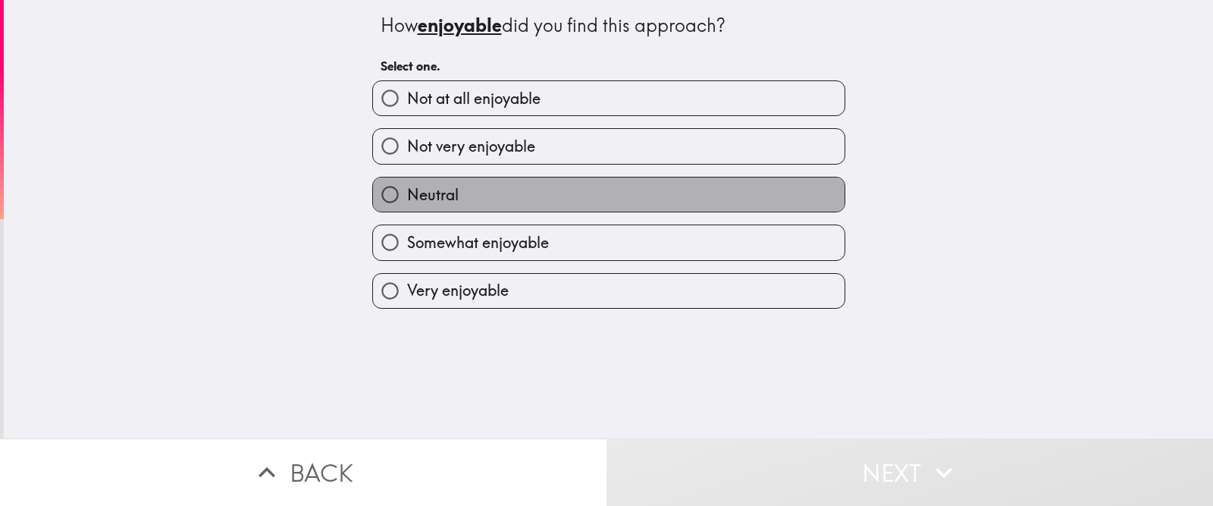
click at [575, 191] on label "Neutral" at bounding box center [609, 194] width 472 height 34
click at [407, 191] on input "Neutral" at bounding box center [390, 194] width 34 height 34
radio input "true"
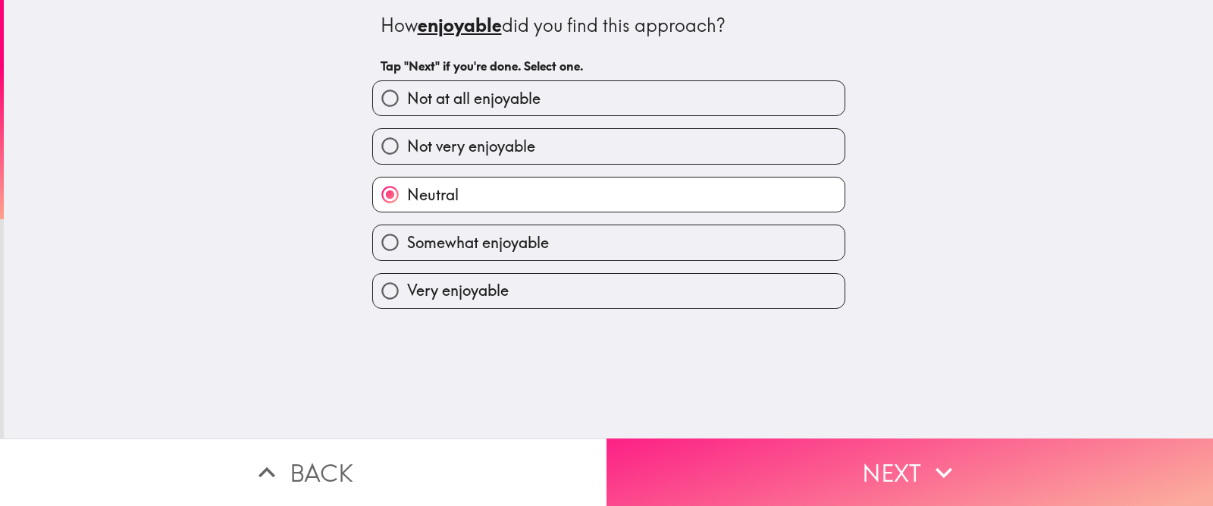
click at [686, 403] on button "Next" at bounding box center [909, 471] width 606 height 67
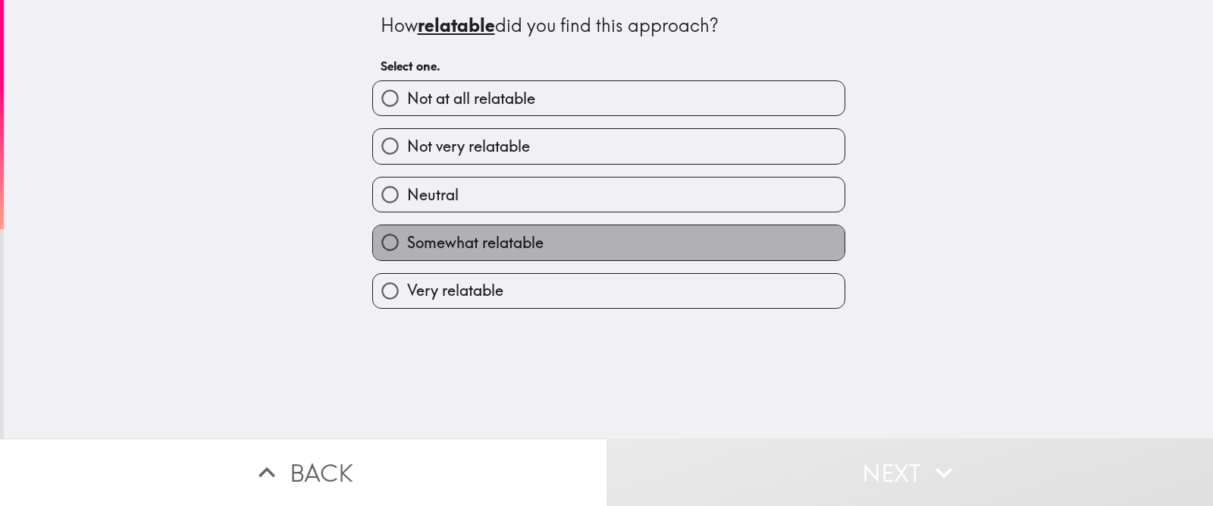
click at [566, 237] on label "Somewhat relatable" at bounding box center [609, 242] width 472 height 34
click at [407, 237] on input "Somewhat relatable" at bounding box center [390, 242] width 34 height 34
radio input "true"
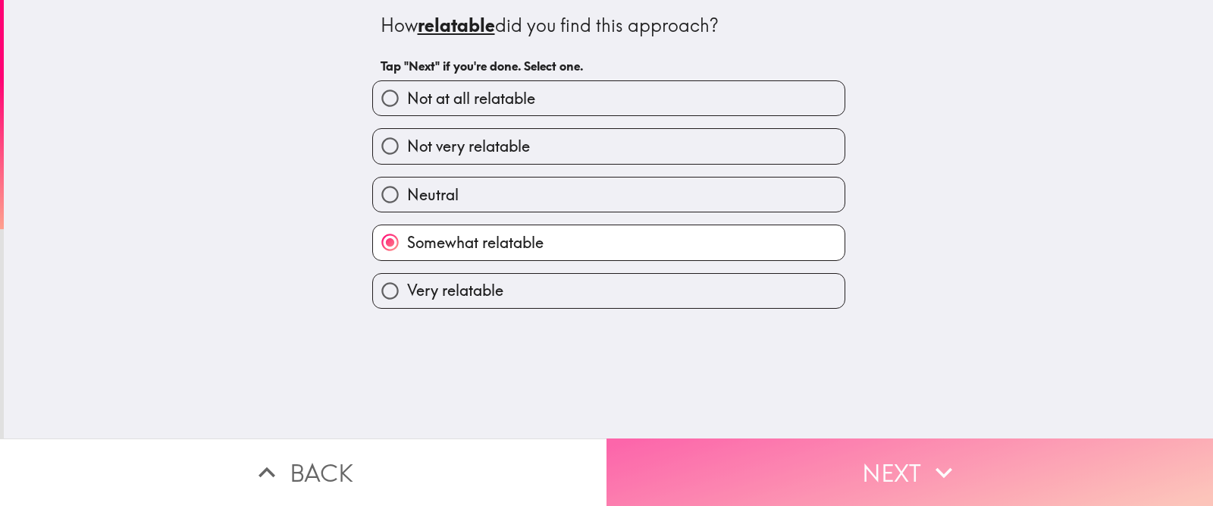
click at [685, 403] on button "Next" at bounding box center [909, 471] width 606 height 67
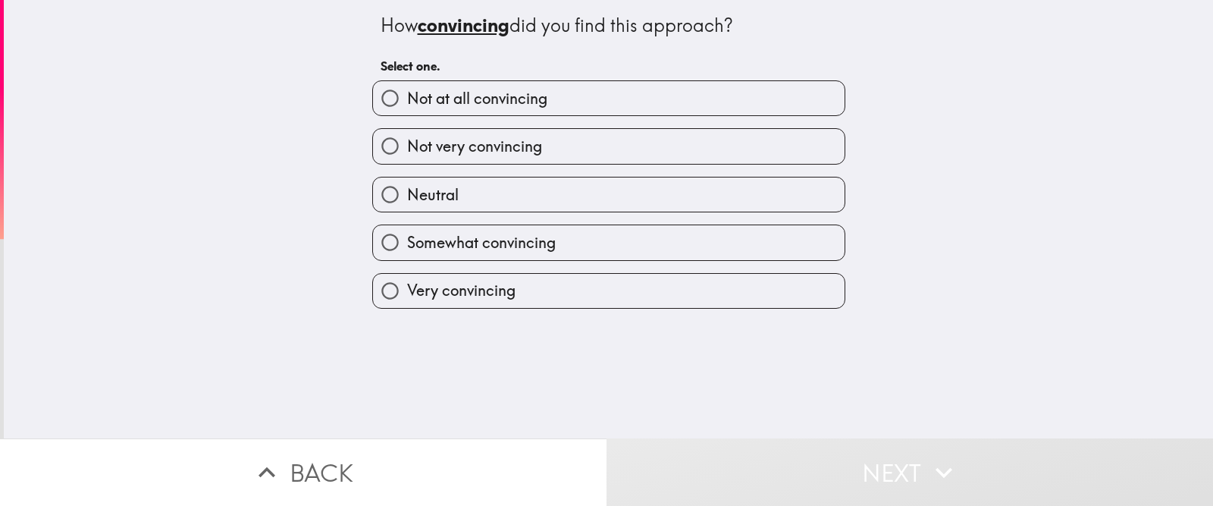
click at [553, 234] on span "Somewhat convincing" at bounding box center [481, 242] width 149 height 21
click at [407, 234] on input "Somewhat convincing" at bounding box center [390, 242] width 34 height 34
radio input "true"
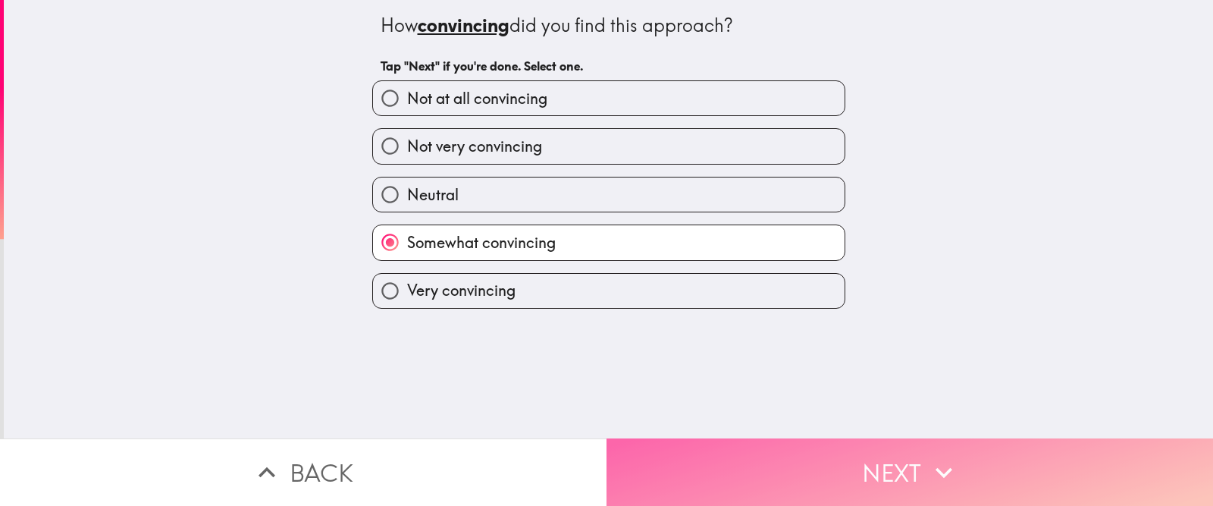
click at [688, 403] on button "Next" at bounding box center [909, 471] width 606 height 67
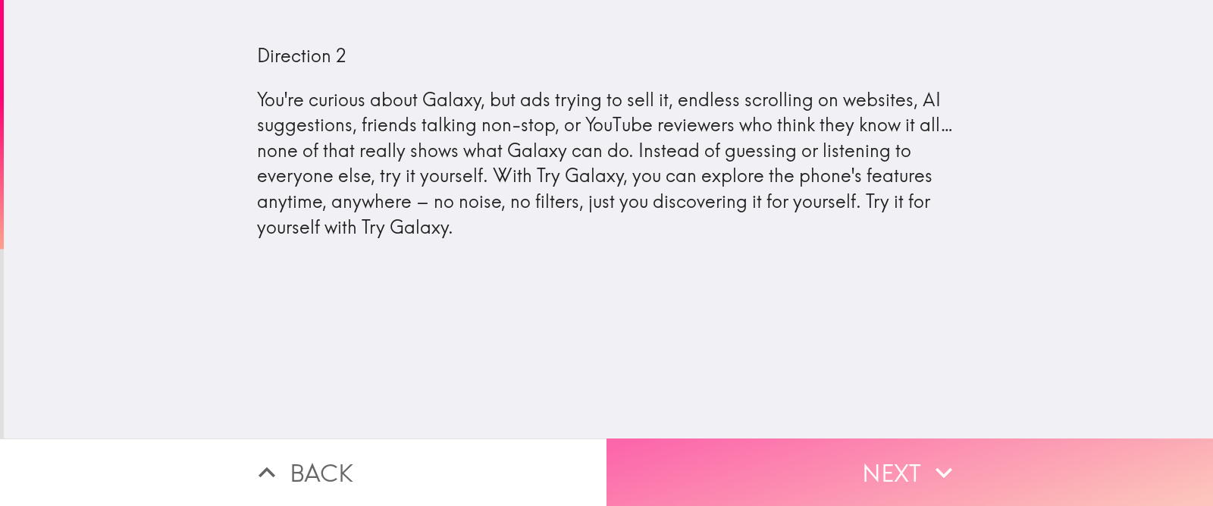
click at [792, 403] on button "Next" at bounding box center [909, 471] width 606 height 67
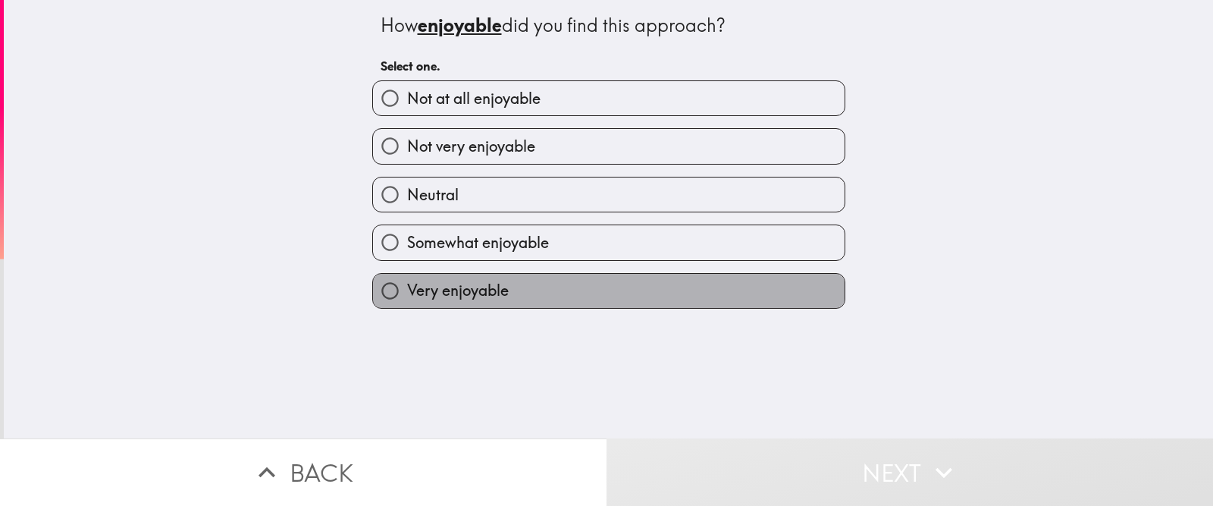
click at [521, 284] on label "Very enjoyable" at bounding box center [609, 291] width 472 height 34
click at [407, 284] on input "Very enjoyable" at bounding box center [390, 291] width 34 height 34
radio input "true"
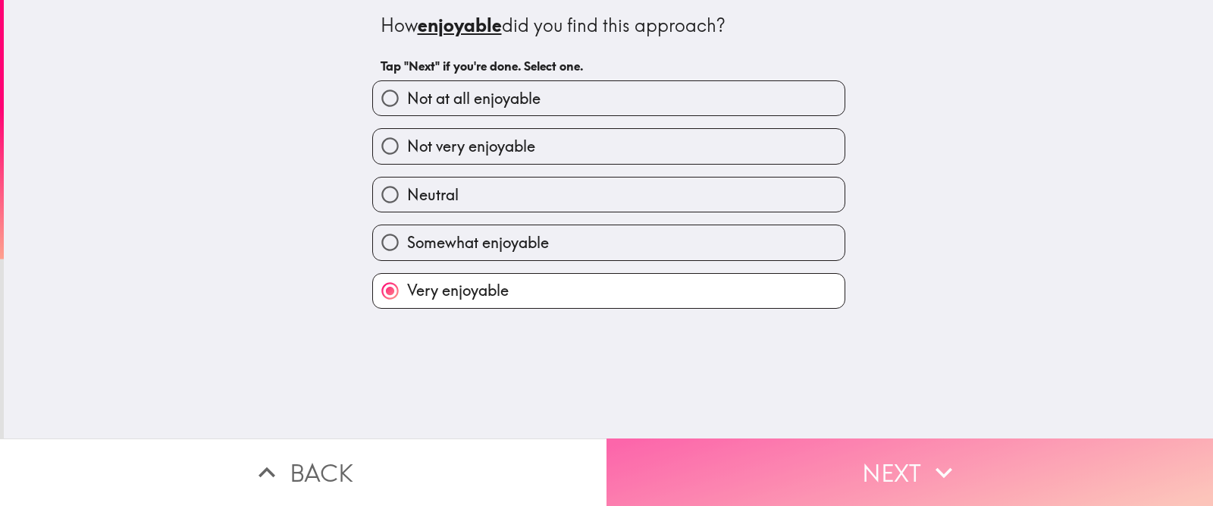
click at [644, 403] on button "Next" at bounding box center [909, 471] width 606 height 67
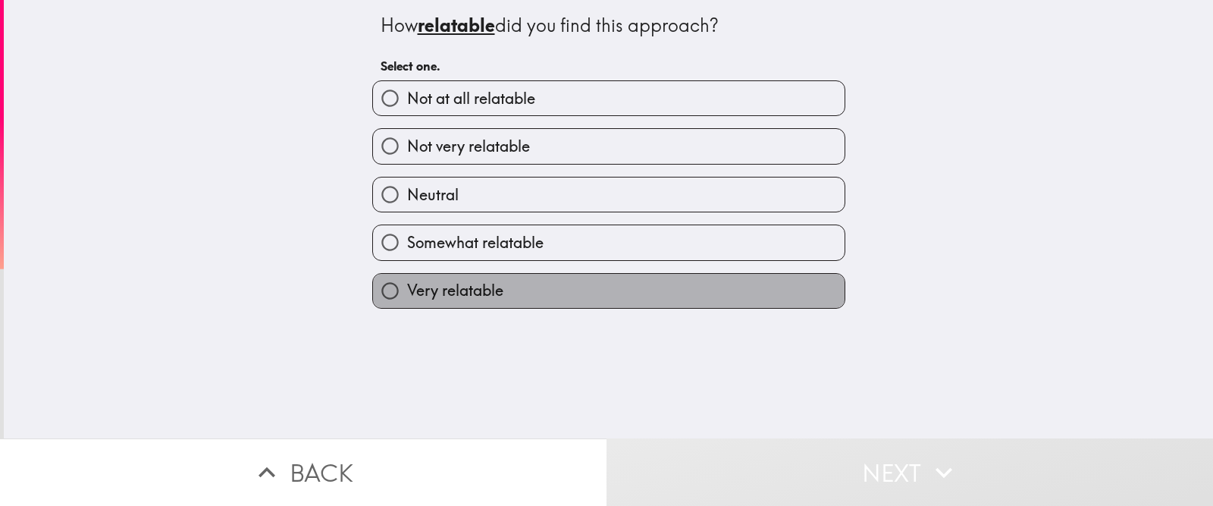
click at [533, 293] on label "Very relatable" at bounding box center [609, 291] width 472 height 34
click at [407, 293] on input "Very relatable" at bounding box center [390, 291] width 34 height 34
radio input "true"
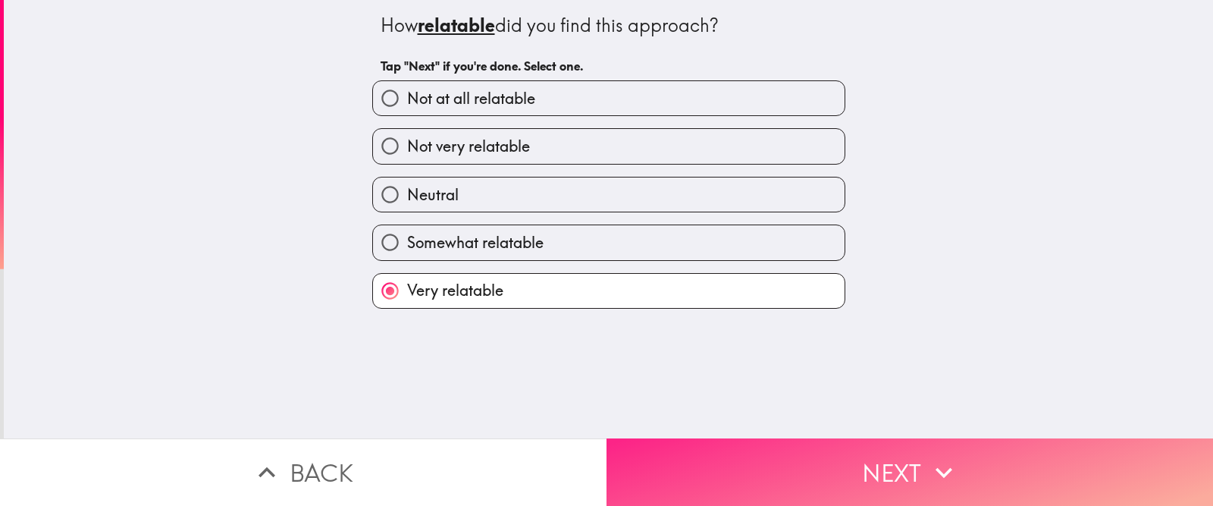
click at [631, 403] on button "Next" at bounding box center [909, 471] width 606 height 67
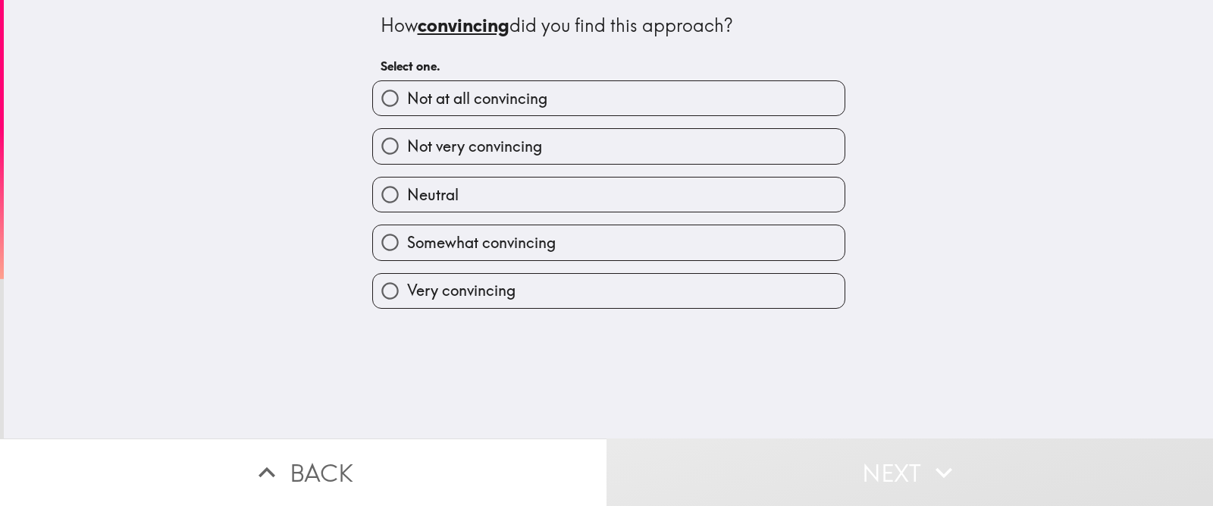
click at [518, 285] on label "Very convincing" at bounding box center [609, 291] width 472 height 34
click at [407, 285] on input "Very convincing" at bounding box center [390, 291] width 34 height 34
radio input "true"
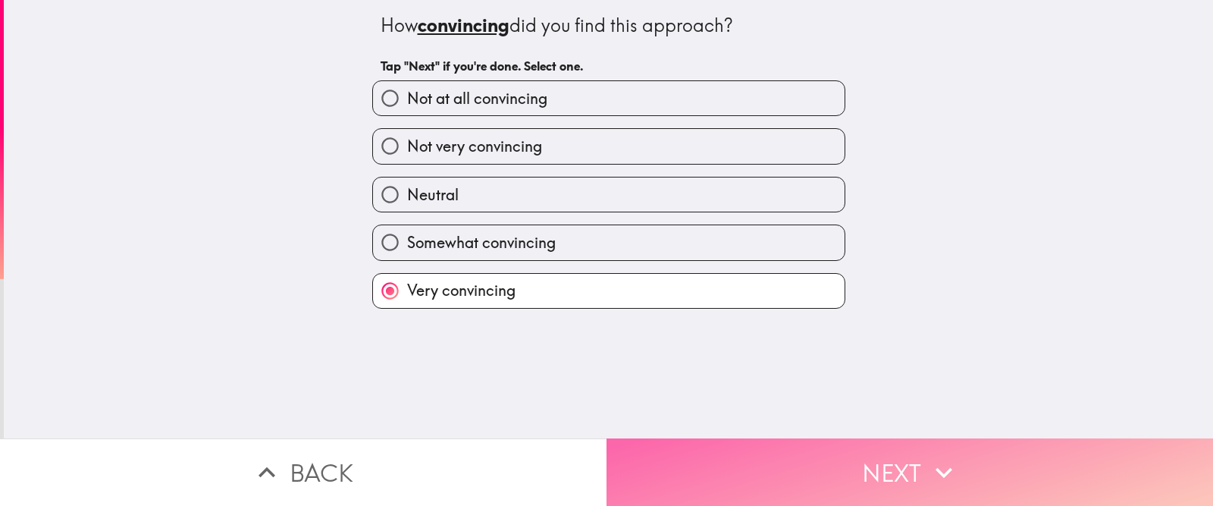
click at [696, 403] on button "Next" at bounding box center [909, 471] width 606 height 67
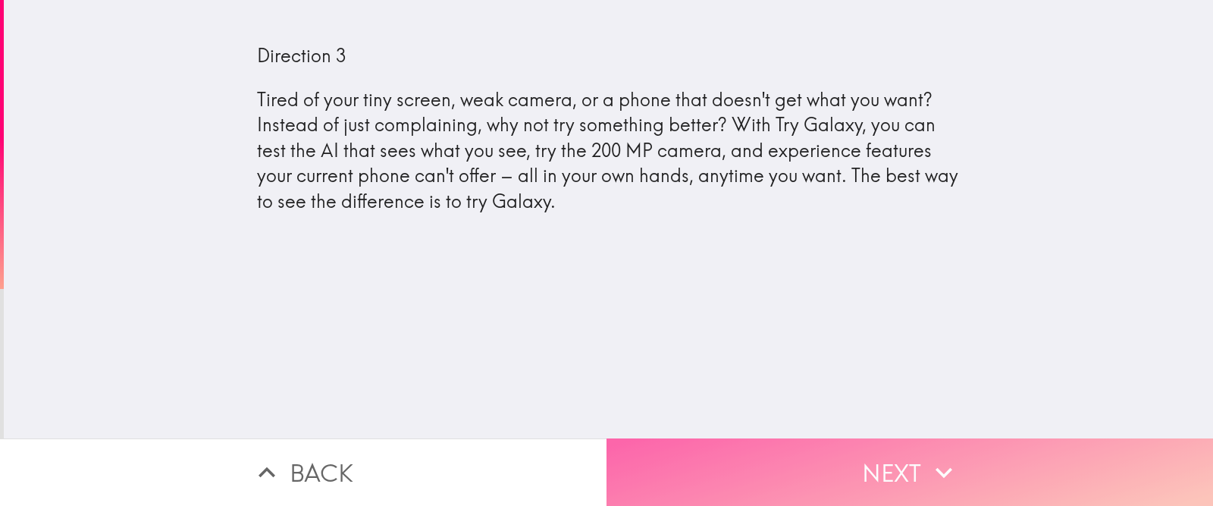
click at [657, 403] on button "Next" at bounding box center [909, 471] width 606 height 67
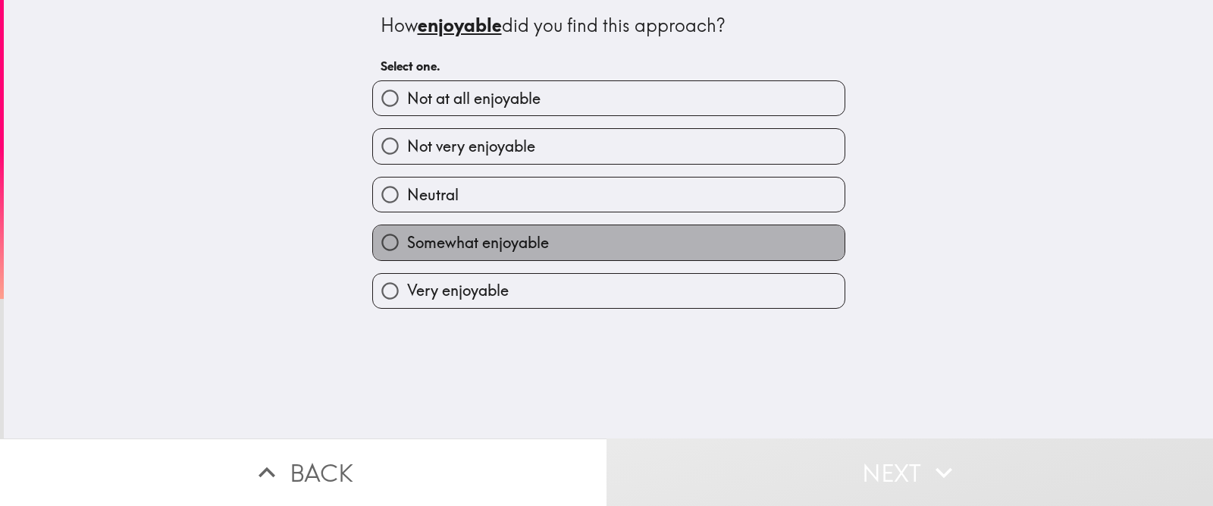
click at [474, 244] on span "Somewhat enjoyable" at bounding box center [478, 242] width 142 height 21
click at [407, 244] on input "Somewhat enjoyable" at bounding box center [390, 242] width 34 height 34
radio input "true"
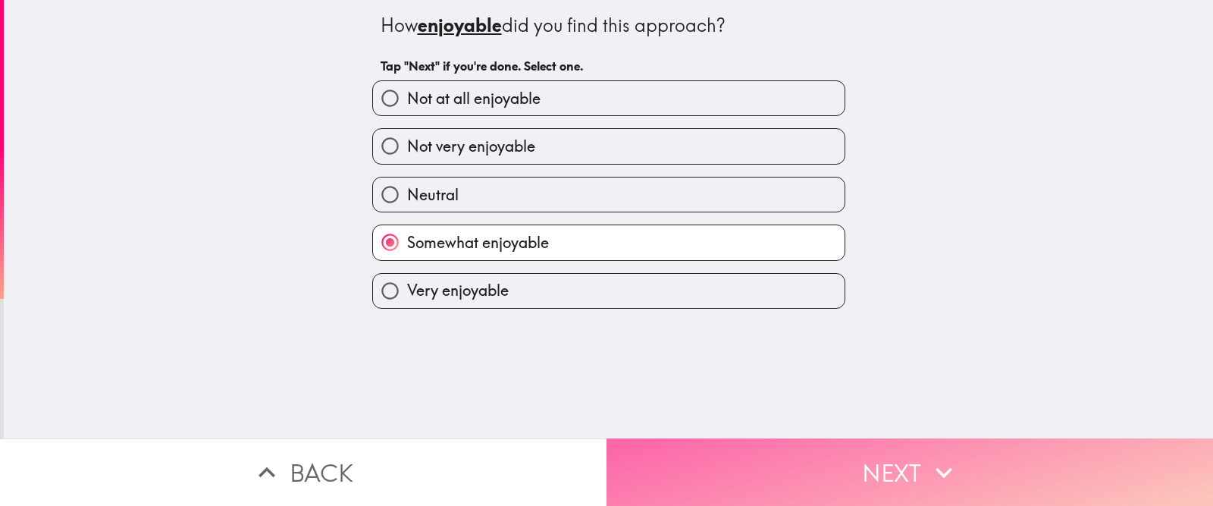
click at [660, 403] on button "Next" at bounding box center [909, 471] width 606 height 67
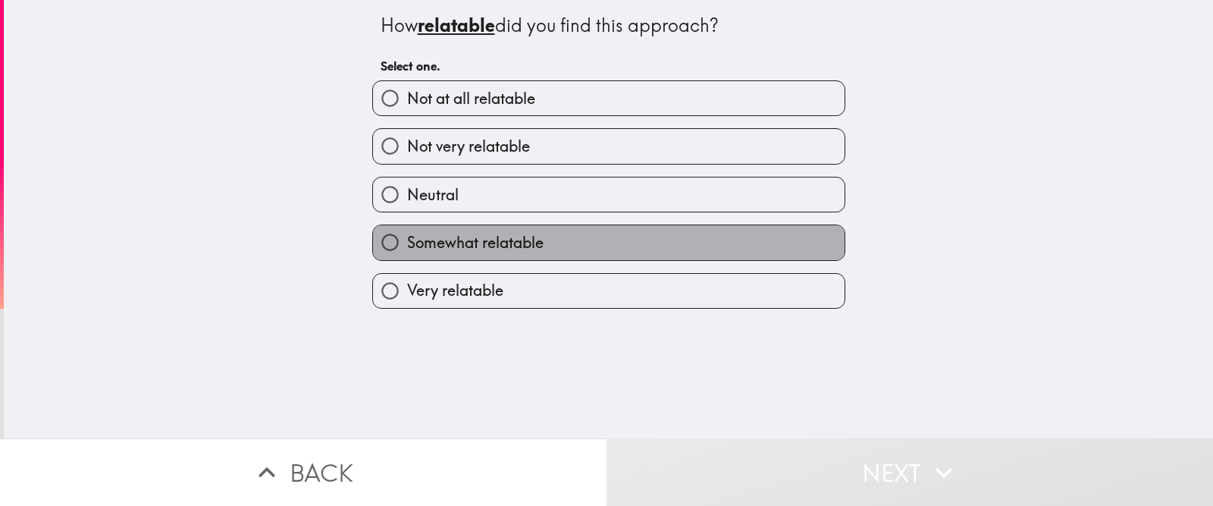
click at [522, 253] on label "Somewhat relatable" at bounding box center [609, 242] width 472 height 34
click at [407, 253] on input "Somewhat relatable" at bounding box center [390, 242] width 34 height 34
radio input "true"
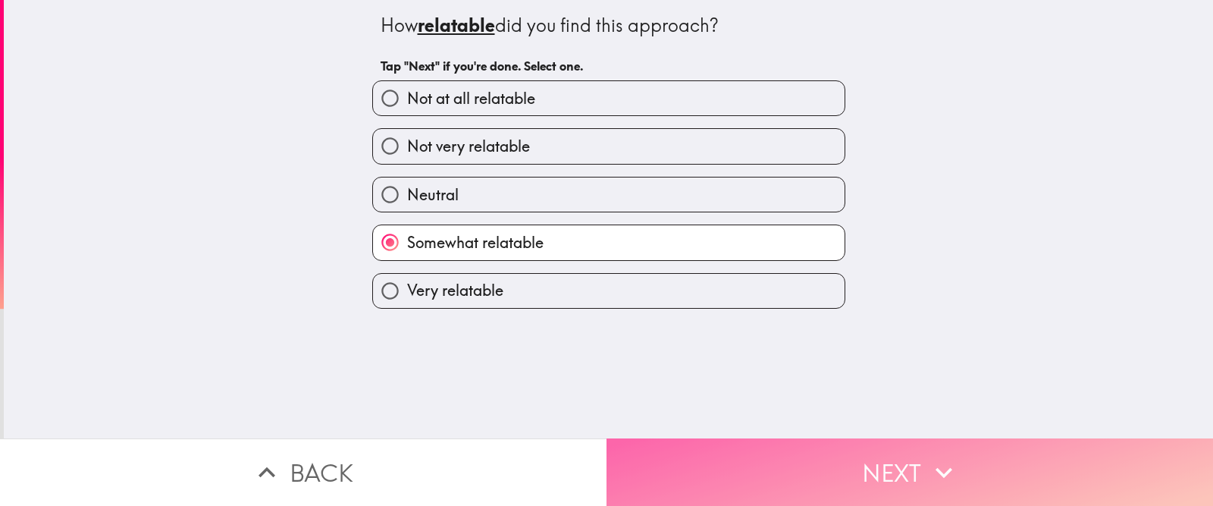
click at [630, 403] on button "Next" at bounding box center [909, 471] width 606 height 67
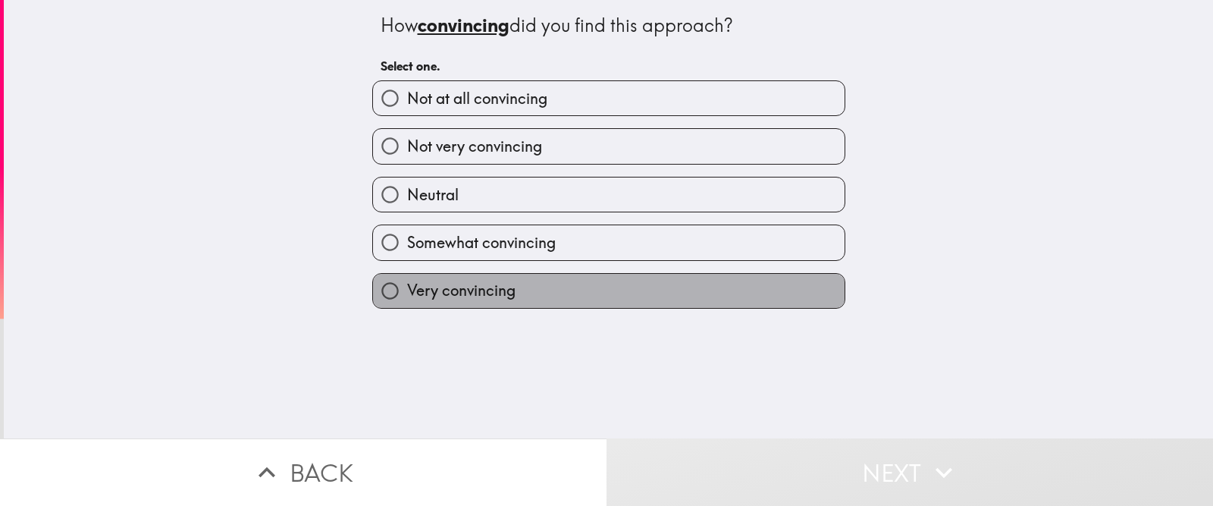
click at [472, 293] on span "Very convincing" at bounding box center [461, 290] width 108 height 21
click at [407, 293] on input "Very convincing" at bounding box center [390, 291] width 34 height 34
radio input "true"
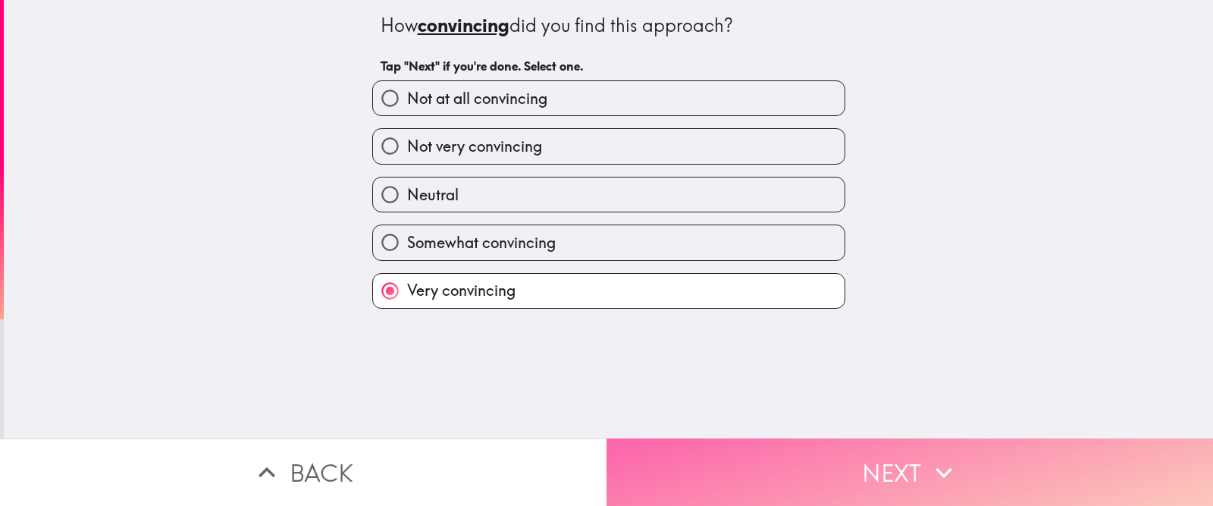
click at [645, 403] on button "Next" at bounding box center [909, 471] width 606 height 67
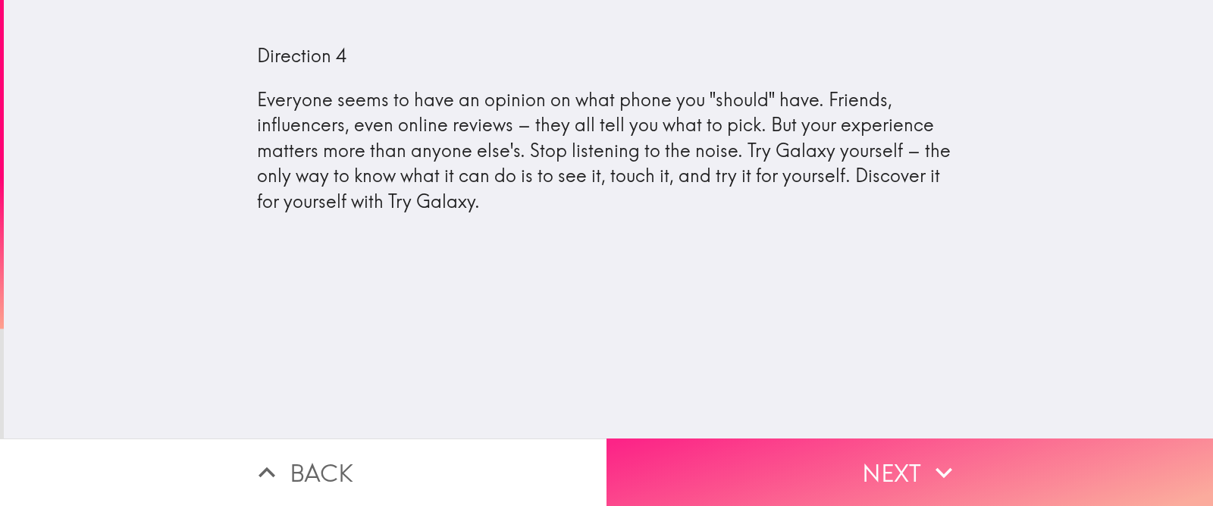
click at [698, 403] on button "Next" at bounding box center [909, 471] width 606 height 67
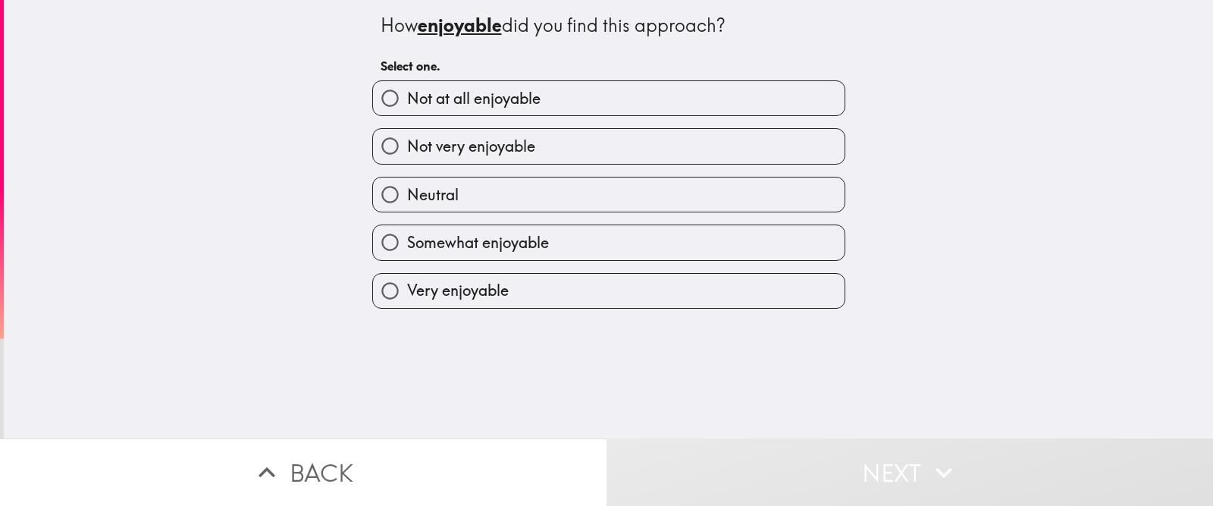
click at [458, 246] on span "Somewhat enjoyable" at bounding box center [478, 242] width 142 height 21
click at [407, 246] on input "Somewhat enjoyable" at bounding box center [390, 242] width 34 height 34
radio input "true"
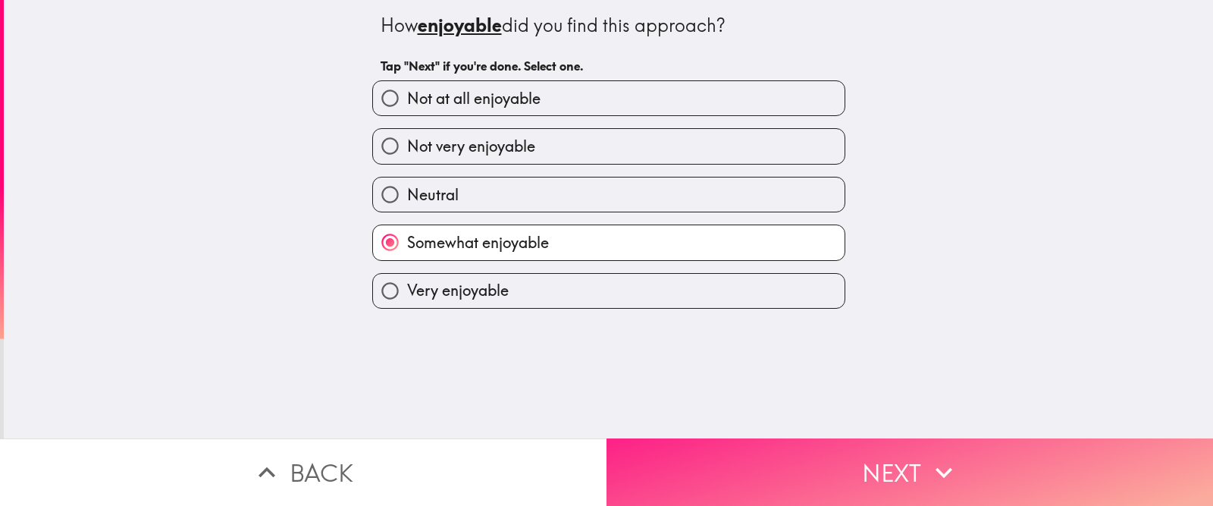
click at [620, 403] on button "Next" at bounding box center [909, 471] width 606 height 67
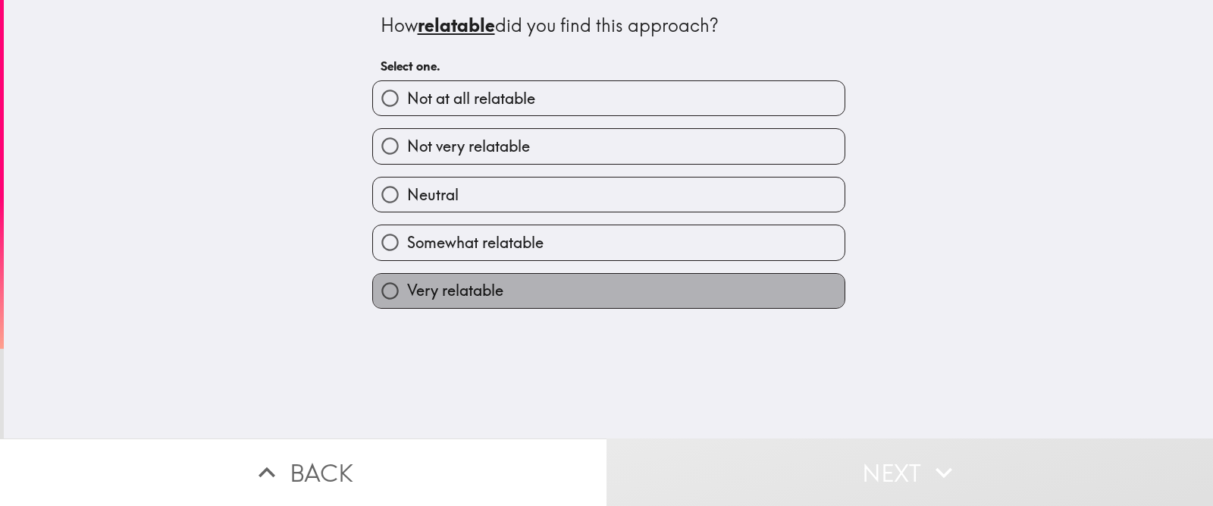
click at [500, 291] on span "Very relatable" at bounding box center [455, 290] width 96 height 21
click at [407, 291] on input "Very relatable" at bounding box center [390, 291] width 34 height 34
radio input "true"
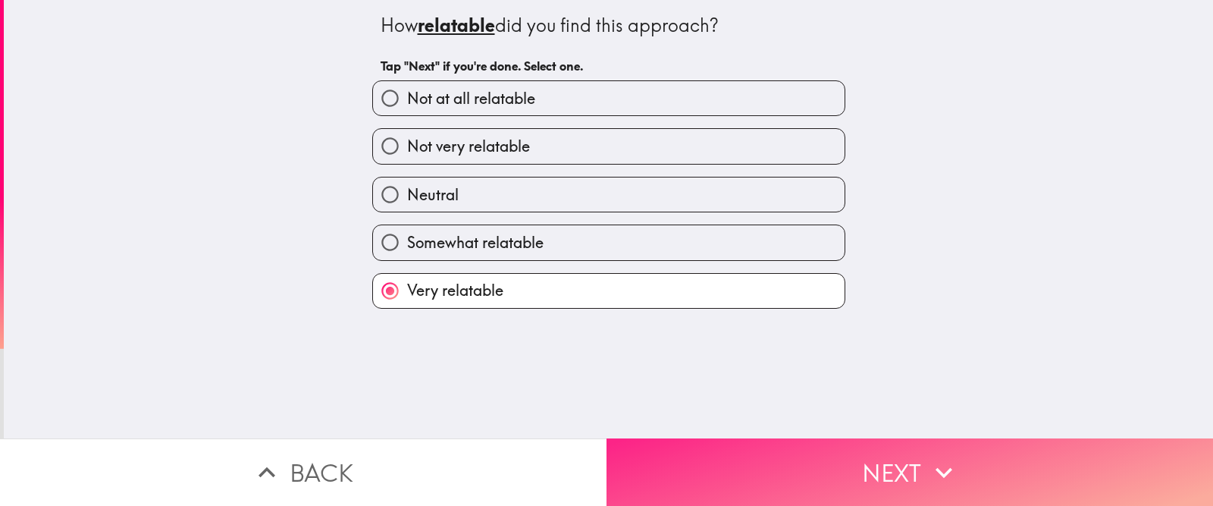
click at [657, 403] on button "Next" at bounding box center [909, 471] width 606 height 67
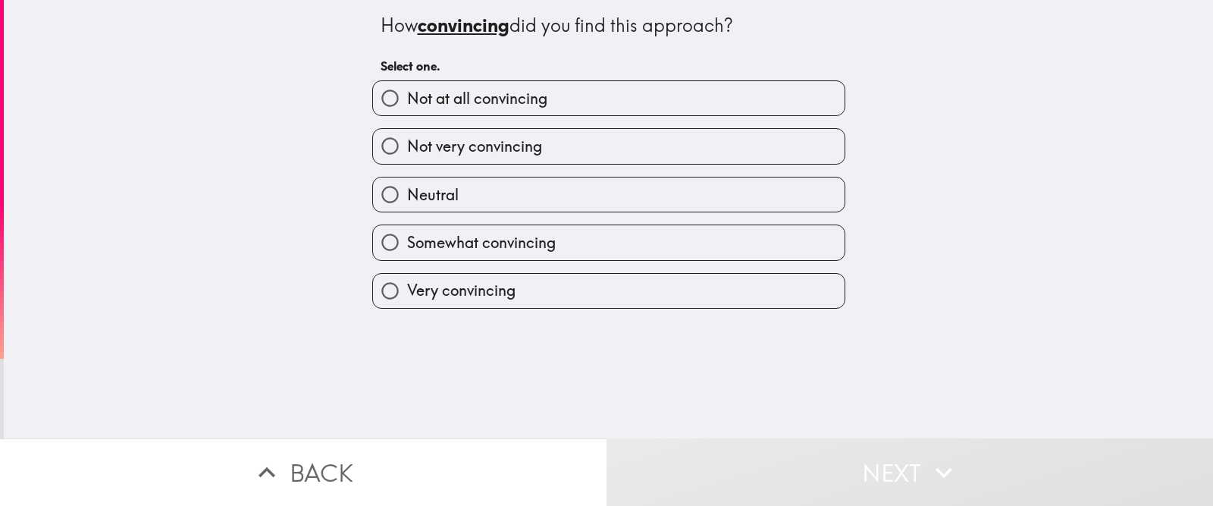
click at [529, 290] on label "Very convincing" at bounding box center [609, 291] width 472 height 34
click at [407, 290] on input "Very convincing" at bounding box center [390, 291] width 34 height 34
radio input "true"
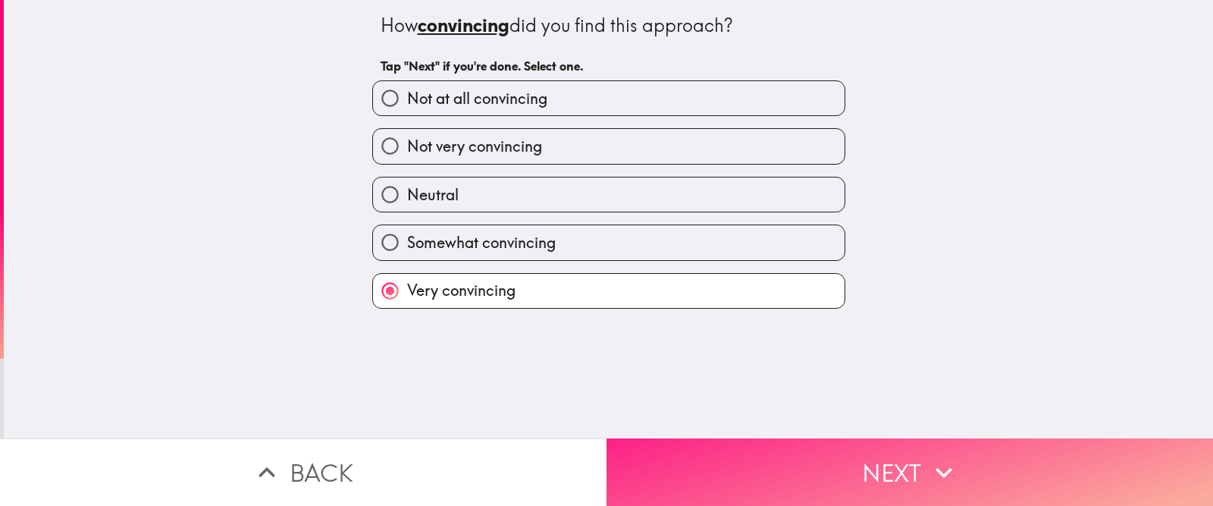
click at [655, 403] on button "Next" at bounding box center [909, 471] width 606 height 67
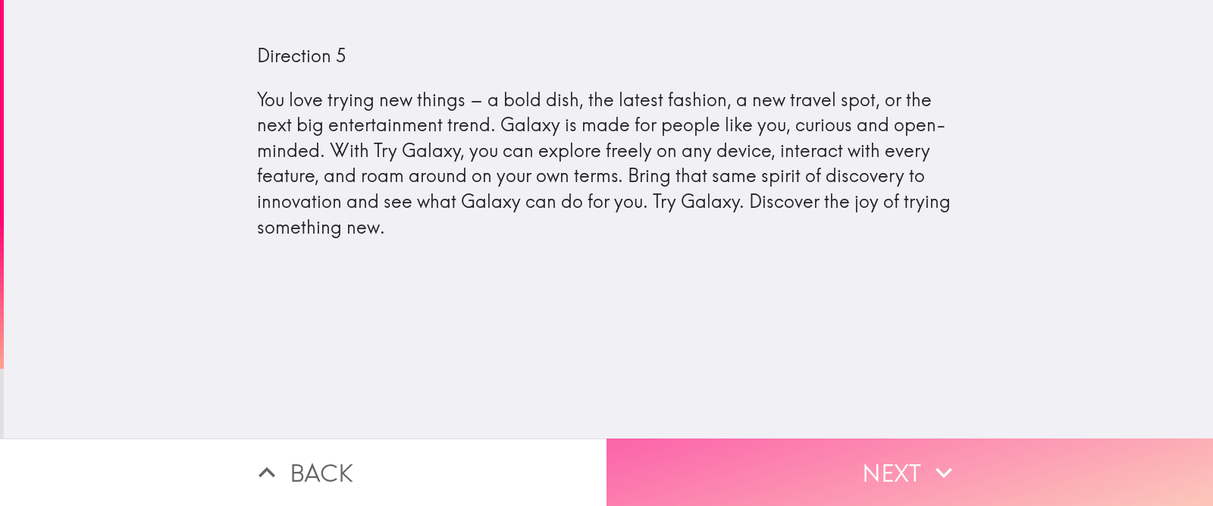
click at [894, 403] on button "Next" at bounding box center [909, 471] width 606 height 67
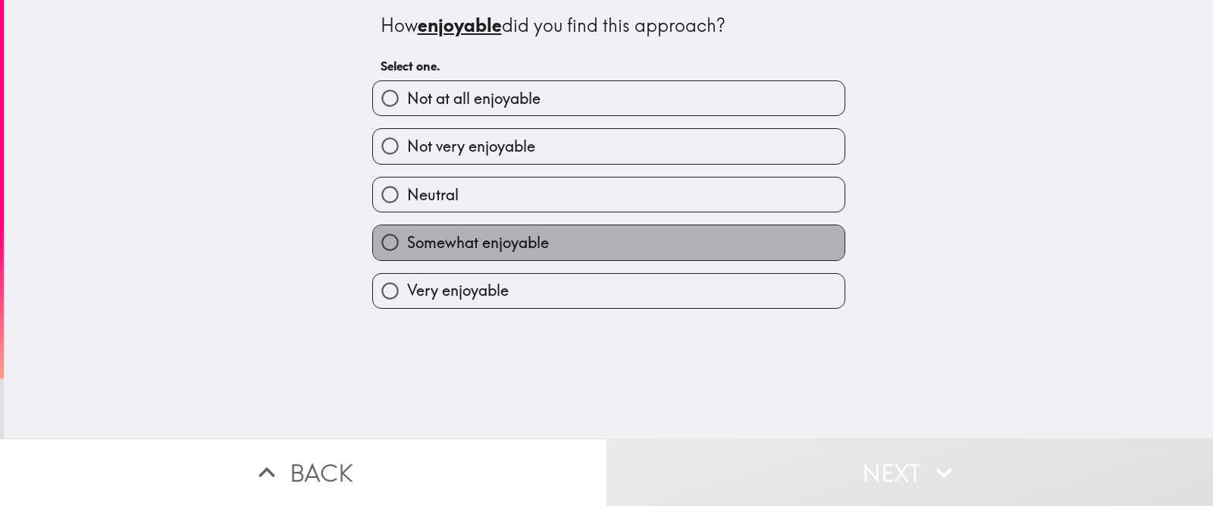
click at [581, 242] on label "Somewhat enjoyable" at bounding box center [609, 242] width 472 height 34
click at [407, 242] on input "Somewhat enjoyable" at bounding box center [390, 242] width 34 height 34
radio input "true"
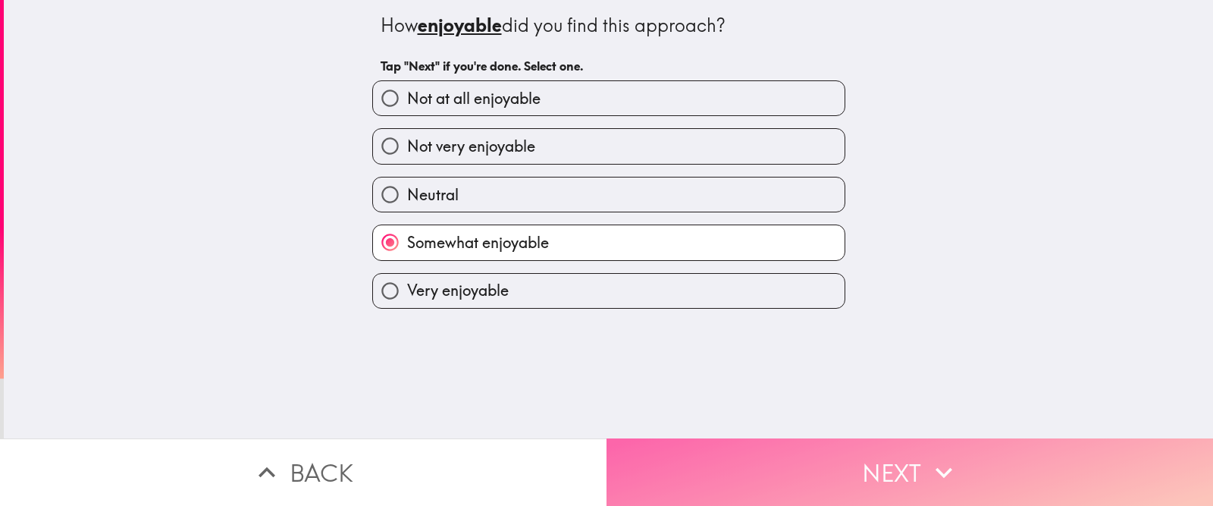
click at [676, 403] on button "Next" at bounding box center [909, 471] width 606 height 67
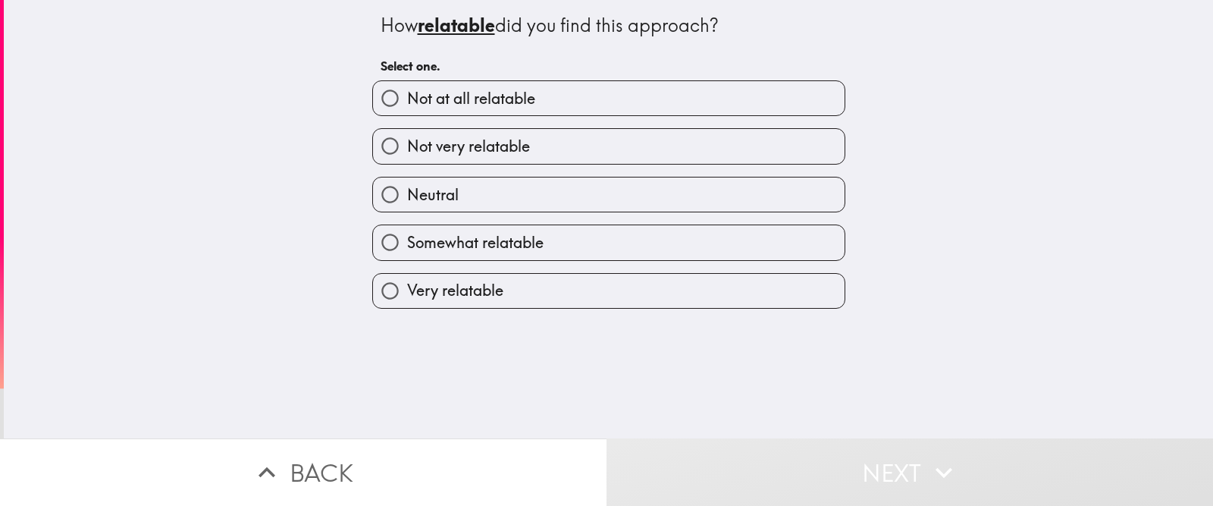
click at [564, 243] on label "Somewhat relatable" at bounding box center [609, 242] width 472 height 34
click at [407, 243] on input "Somewhat relatable" at bounding box center [390, 242] width 34 height 34
radio input "true"
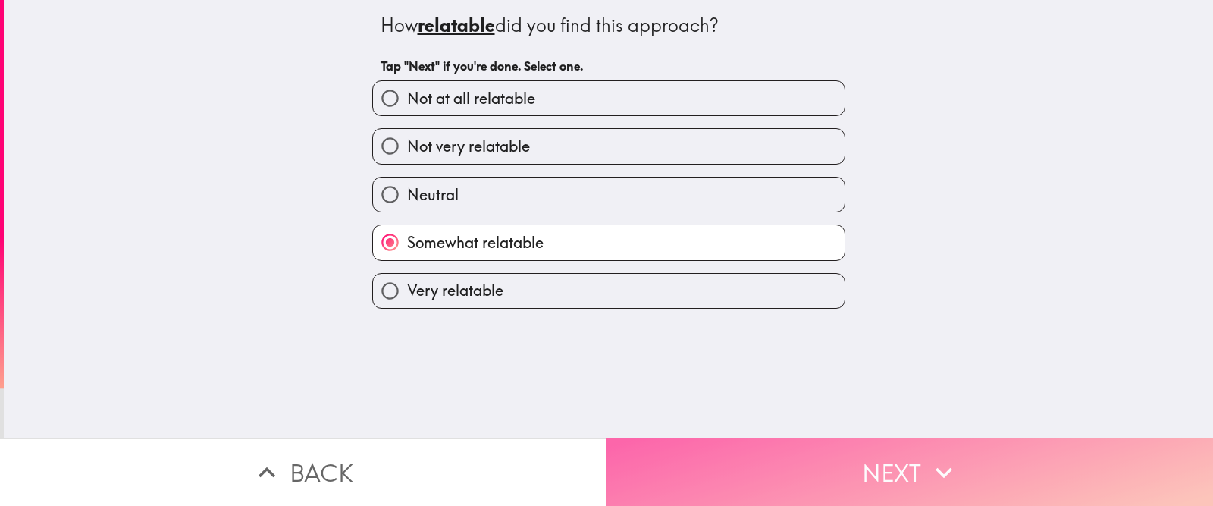
click at [658, 403] on button "Next" at bounding box center [909, 471] width 606 height 67
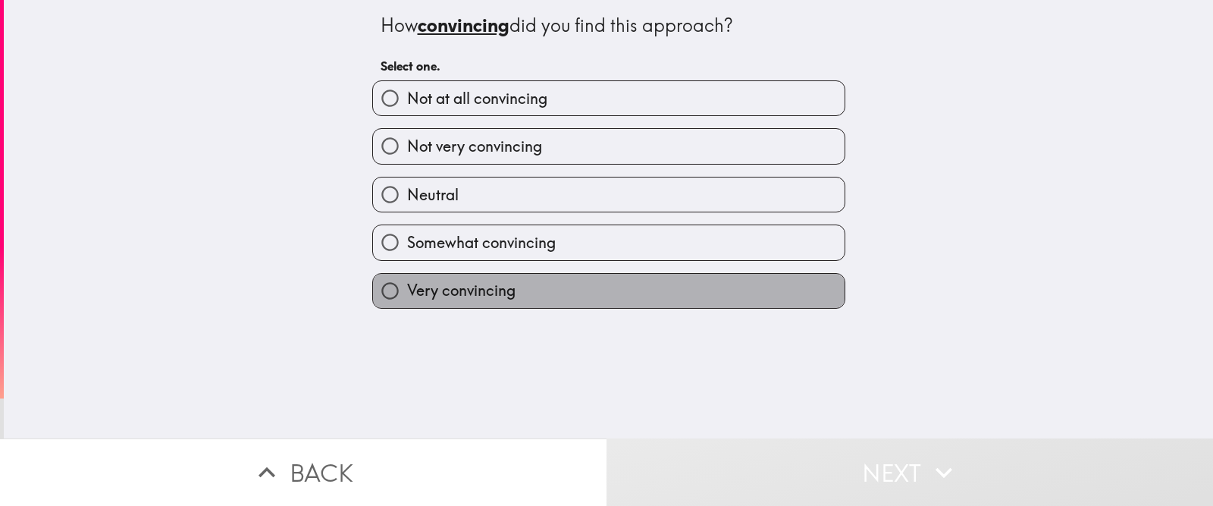
click at [541, 287] on label "Very convincing" at bounding box center [609, 291] width 472 height 34
click at [407, 287] on input "Very convincing" at bounding box center [390, 291] width 34 height 34
radio input "true"
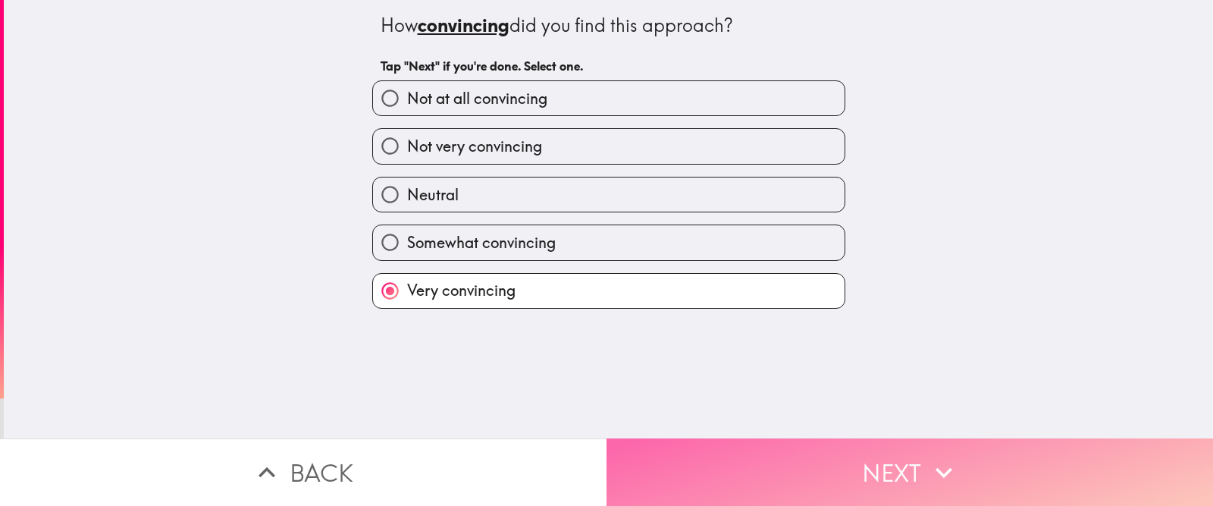
click at [680, 403] on button "Next" at bounding box center [909, 471] width 606 height 67
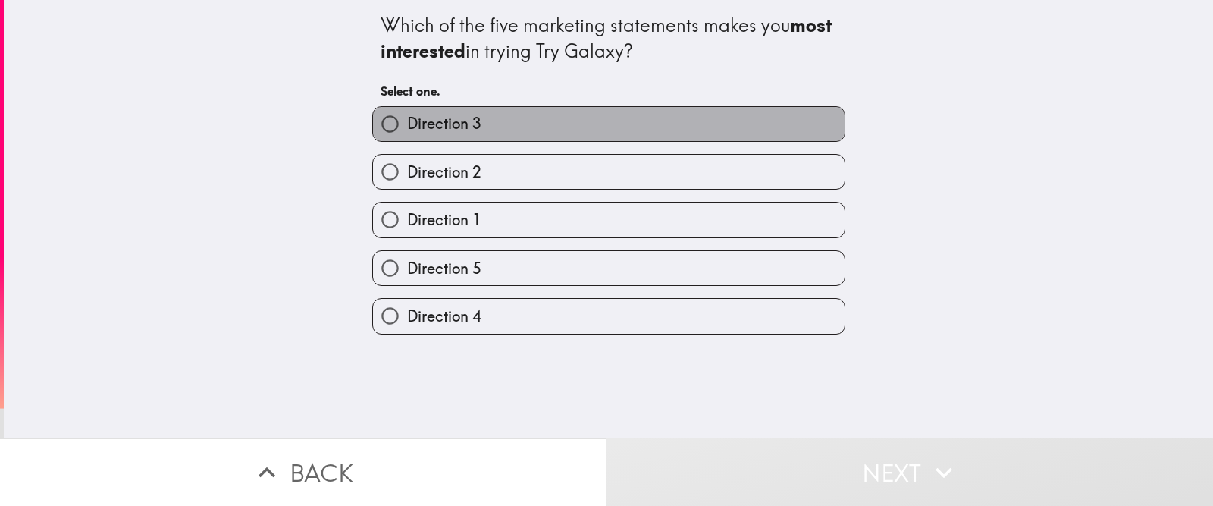
click at [483, 128] on label "Direction 3" at bounding box center [609, 124] width 472 height 34
click at [407, 128] on input "Direction 3" at bounding box center [390, 124] width 34 height 34
radio input "true"
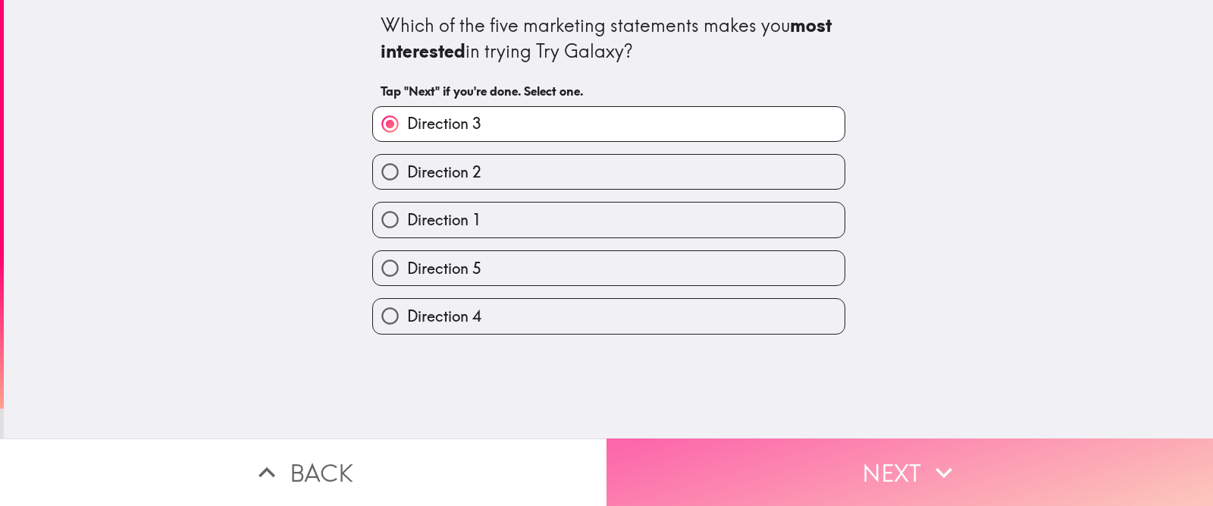
click at [700, 403] on button "Next" at bounding box center [909, 471] width 606 height 67
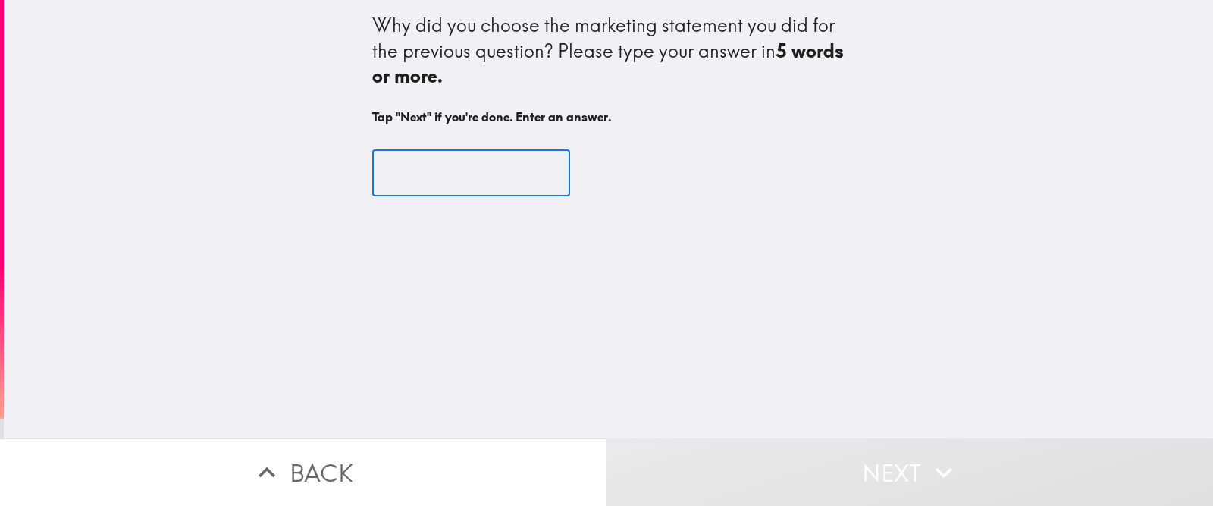
click at [531, 192] on input "text" at bounding box center [471, 172] width 198 height 47
click at [477, 180] on input "text" at bounding box center [471, 172] width 198 height 47
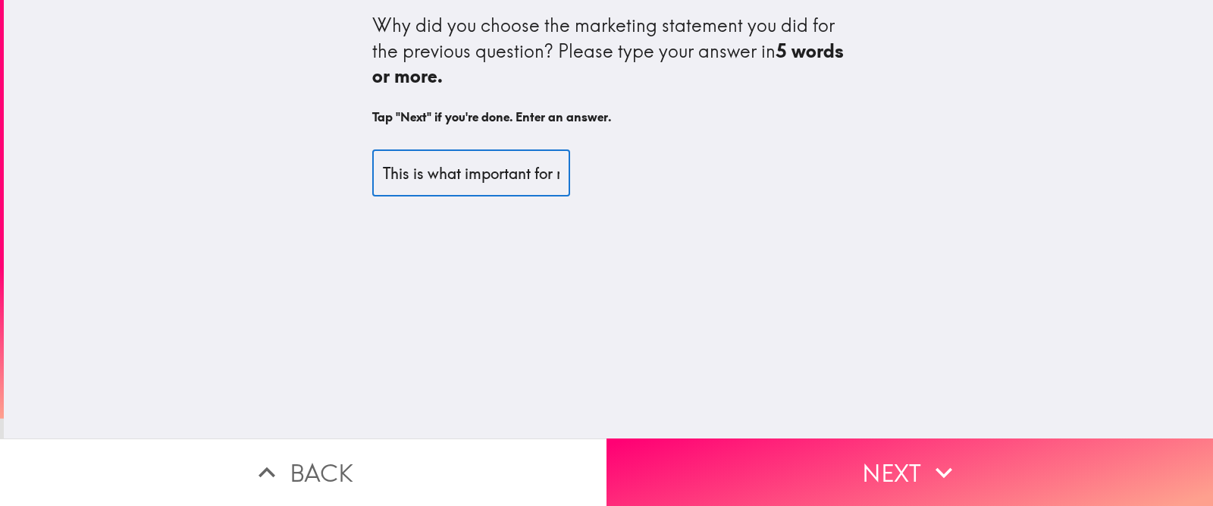
scroll to position [0, 8]
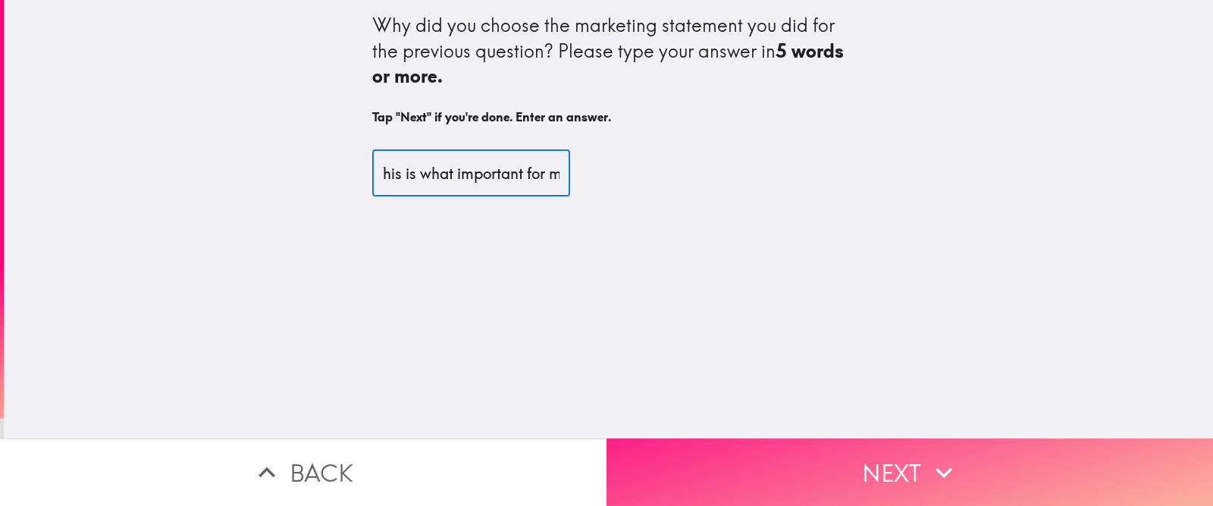
type input "This is what important for me"
click at [826, 403] on button "Next" at bounding box center [909, 471] width 606 height 67
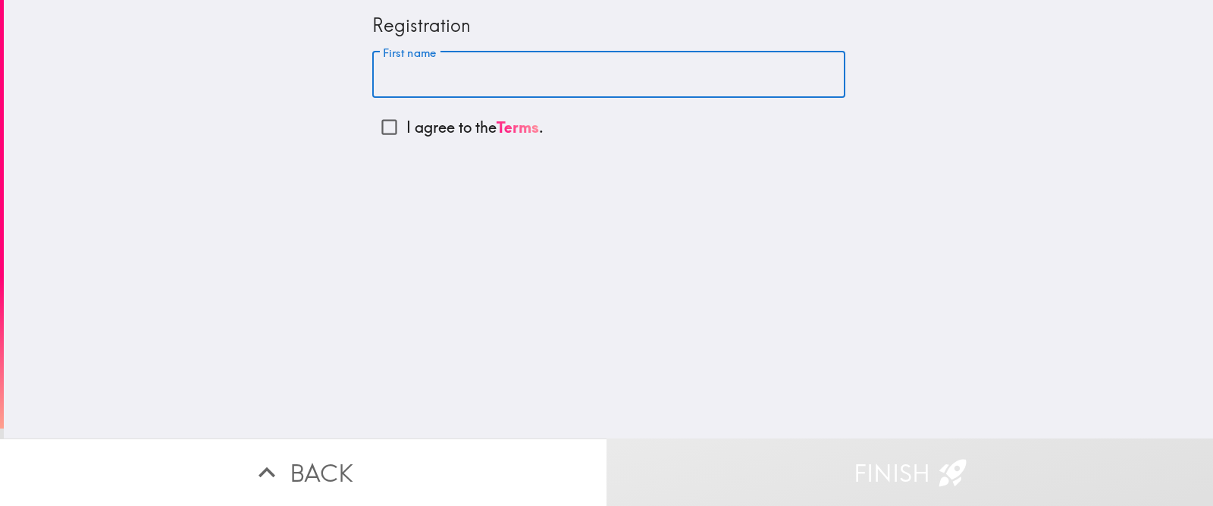
click at [420, 79] on input "First name" at bounding box center [608, 75] width 473 height 47
type input "[PERSON_NAME]"
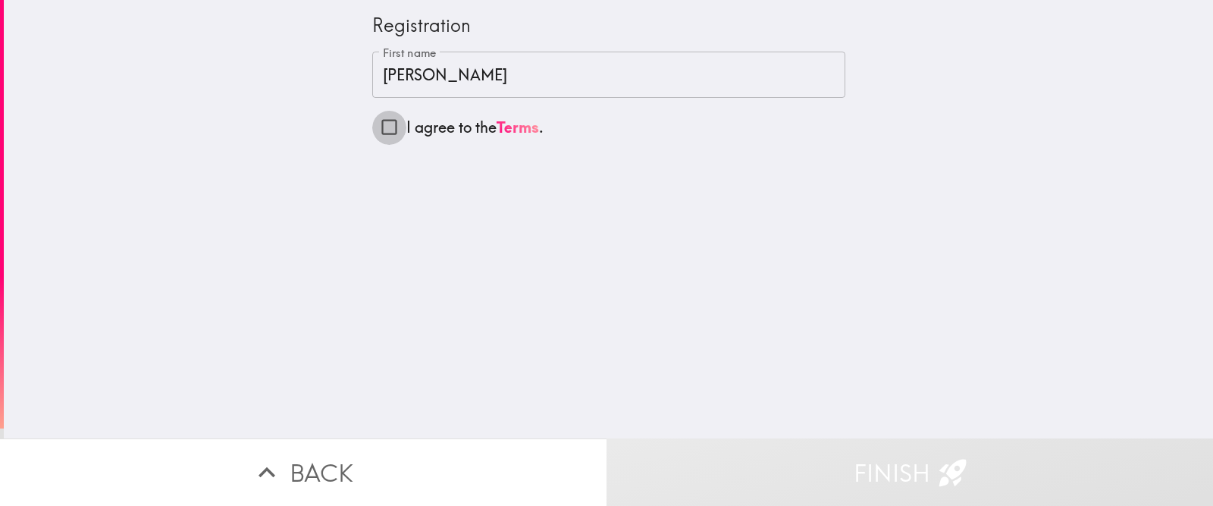
click at [392, 121] on input "I agree to the Terms ." at bounding box center [389, 127] width 34 height 34
checkbox input "true"
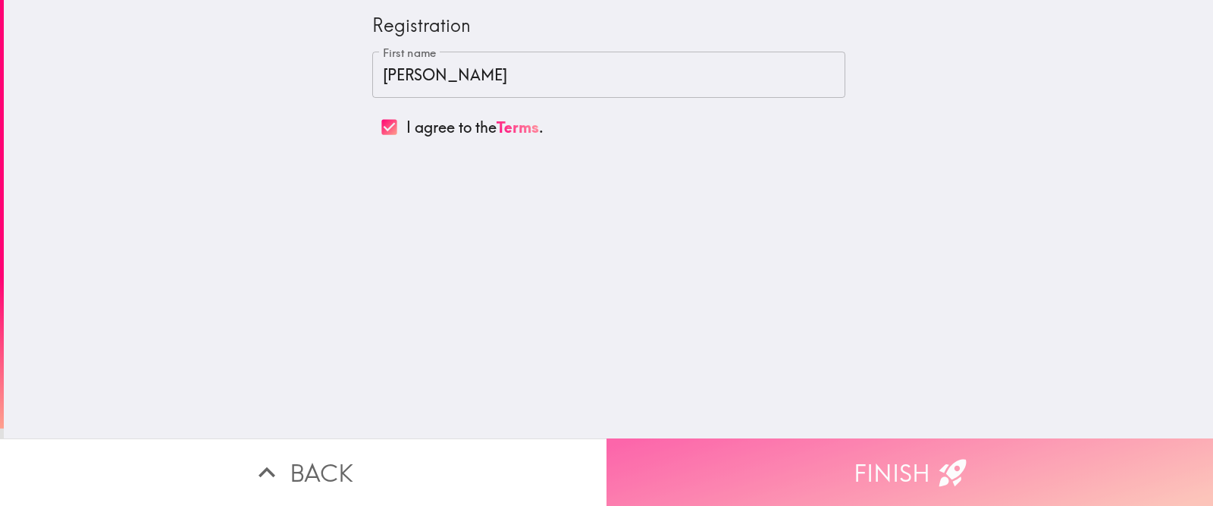
click at [697, 403] on button "Finish" at bounding box center [909, 471] width 606 height 67
